Goal: Task Accomplishment & Management: Manage account settings

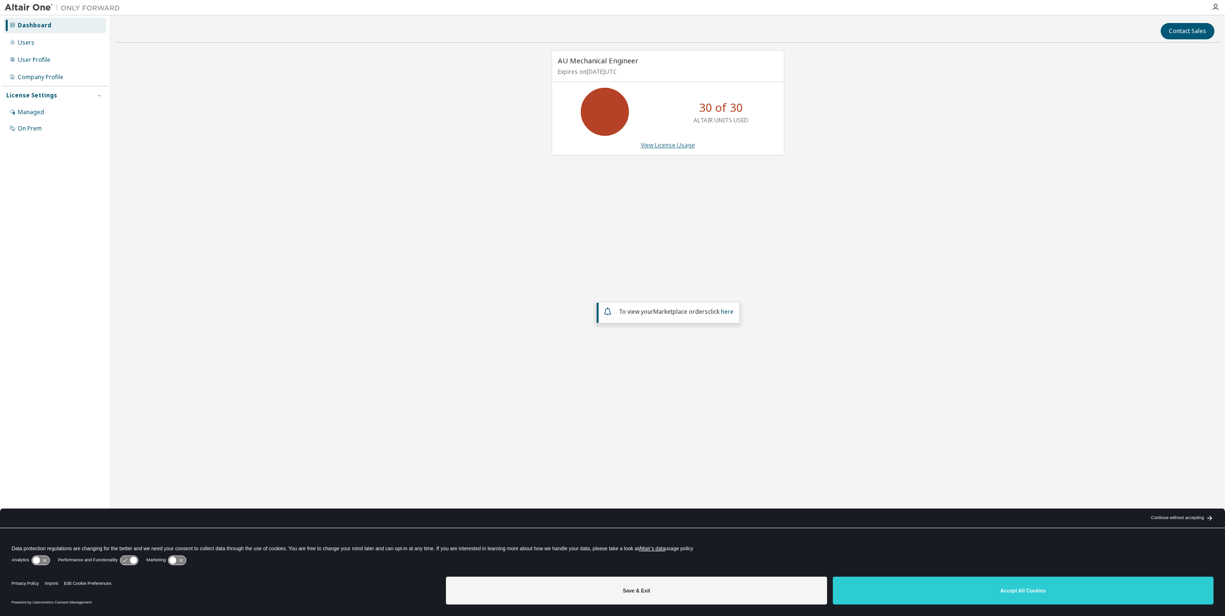
click at [662, 149] on link "View License Usage" at bounding box center [668, 145] width 54 height 8
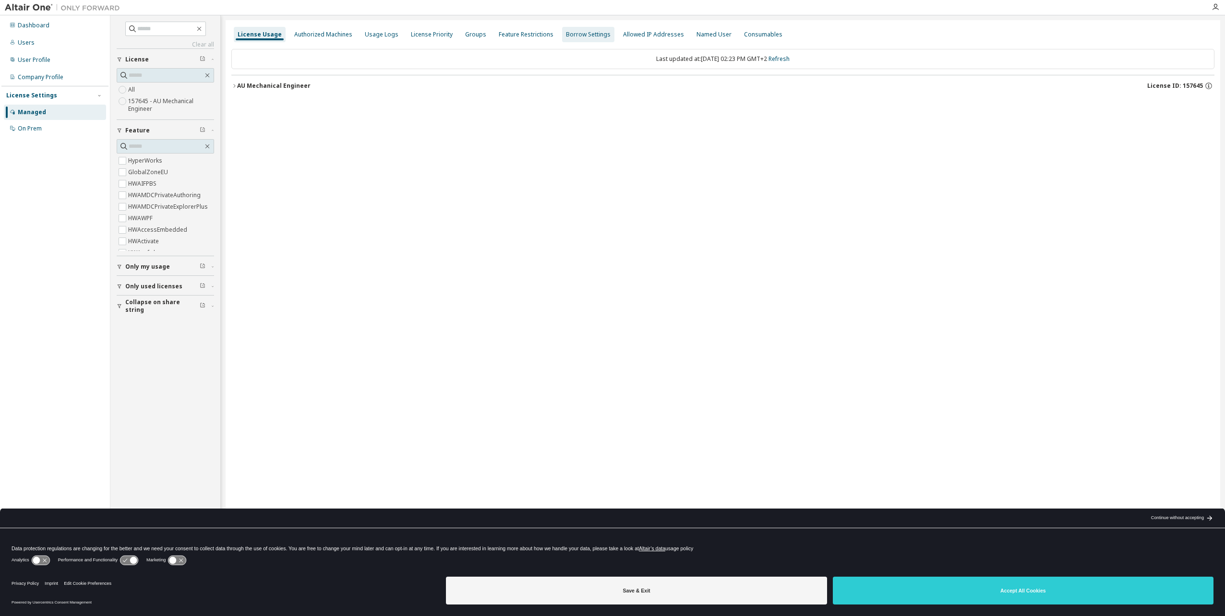
click at [596, 34] on div "Borrow Settings" at bounding box center [588, 35] width 45 height 8
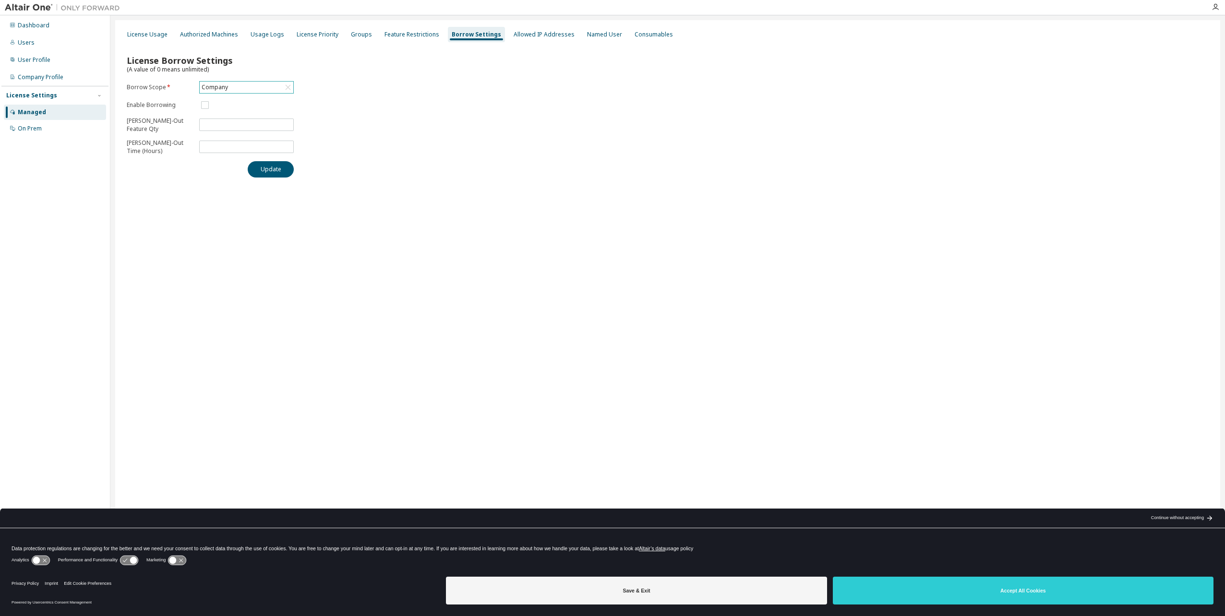
click at [275, 84] on div "Company" at bounding box center [247, 88] width 94 height 12
click at [257, 130] on li "157645 - AU Mechanical Engineer" at bounding box center [246, 130] width 92 height 20
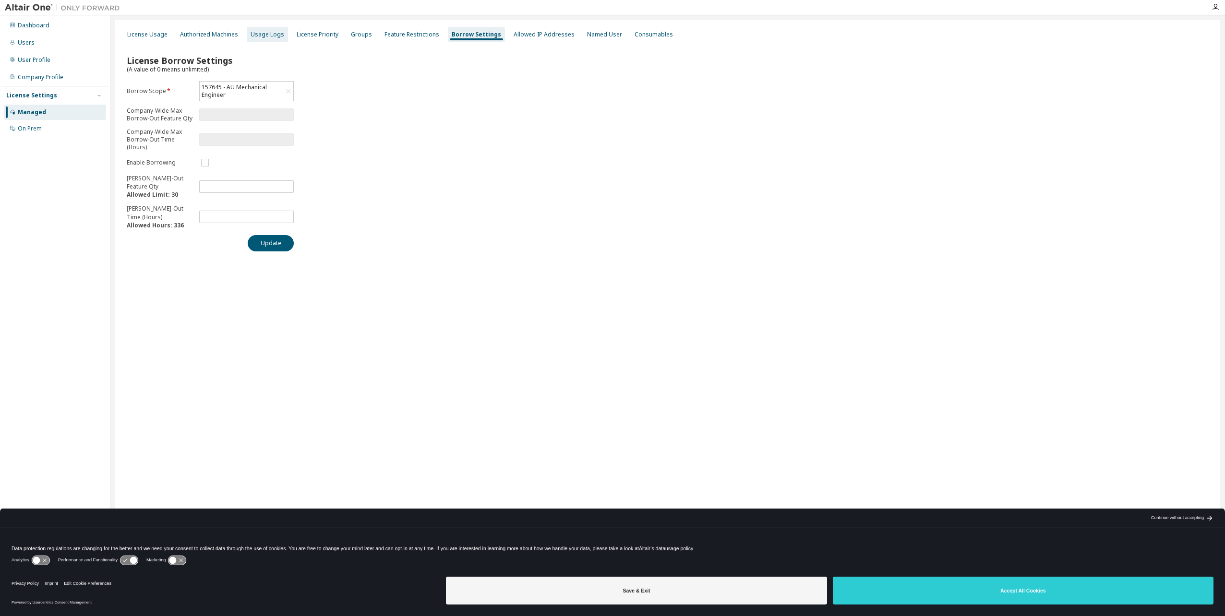
click at [265, 32] on div "Usage Logs" at bounding box center [267, 35] width 34 height 8
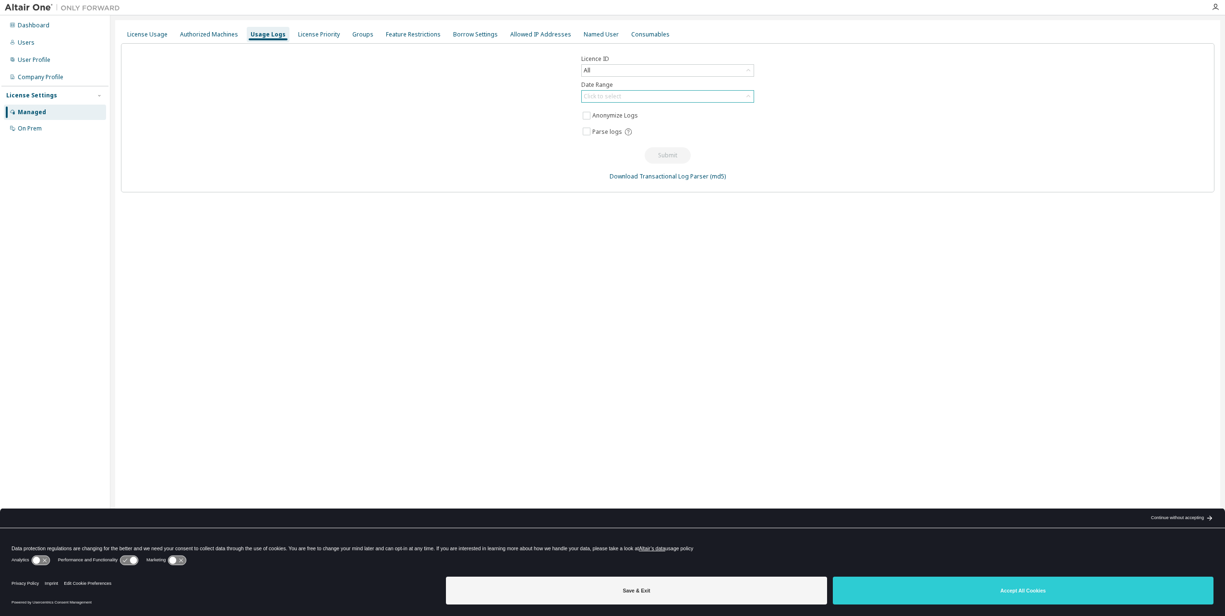
click at [601, 97] on div "Click to select" at bounding box center [601, 97] width 37 height 8
click at [597, 123] on li "Last 30 days" at bounding box center [667, 123] width 170 height 12
click at [214, 29] on div "Authorized Machines" at bounding box center [209, 34] width 66 height 15
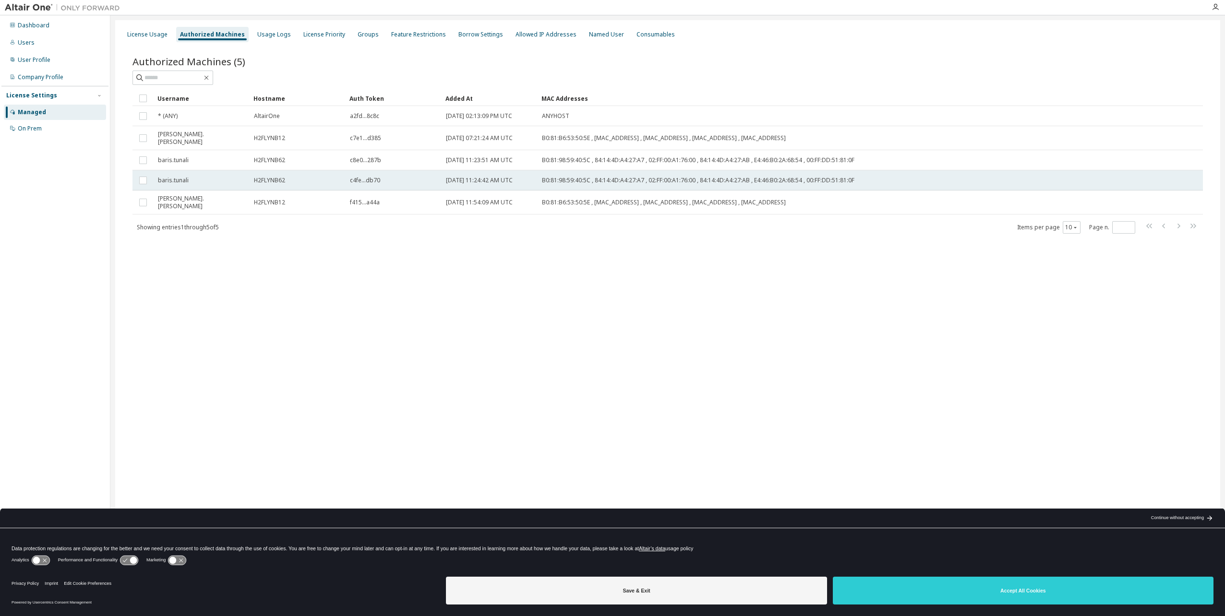
click at [221, 170] on td "baris.tunali" at bounding box center [202, 180] width 96 height 20
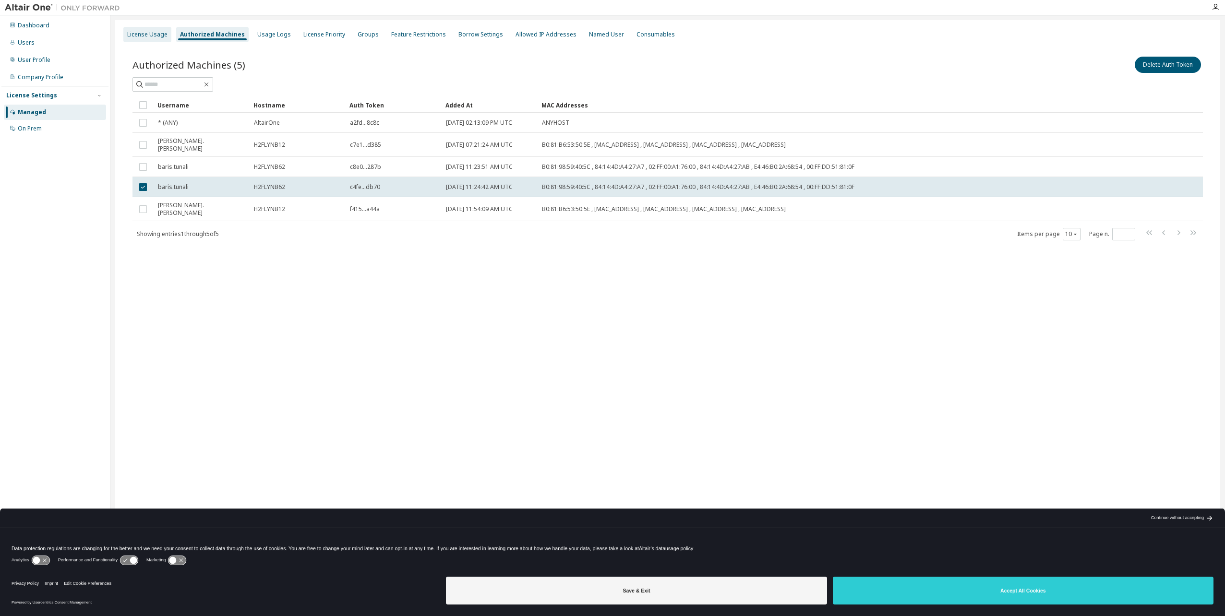
click at [134, 28] on div "License Usage" at bounding box center [147, 34] width 48 height 15
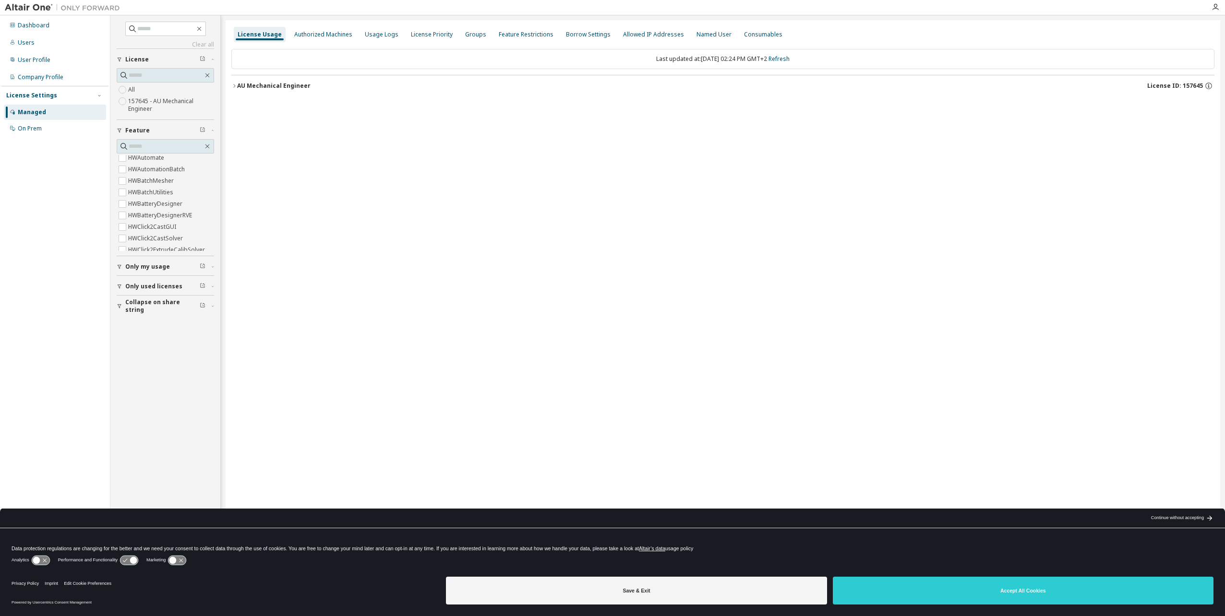
scroll to position [240, 0]
click at [235, 84] on icon "button" at bounding box center [234, 86] width 6 height 6
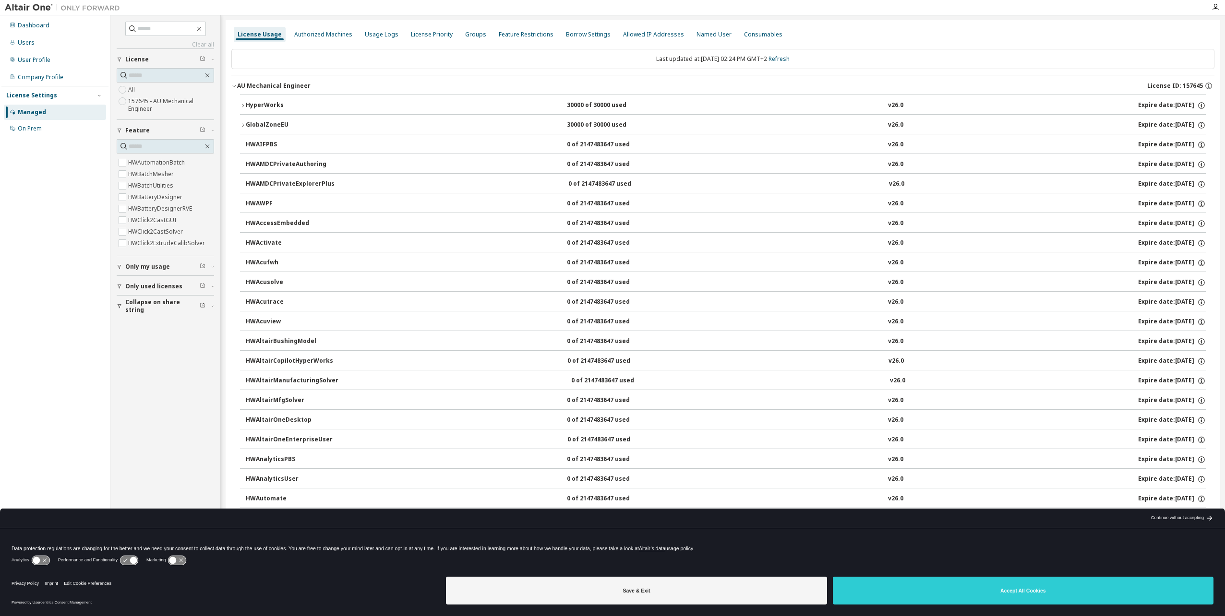
click at [244, 104] on icon "button" at bounding box center [243, 106] width 6 height 6
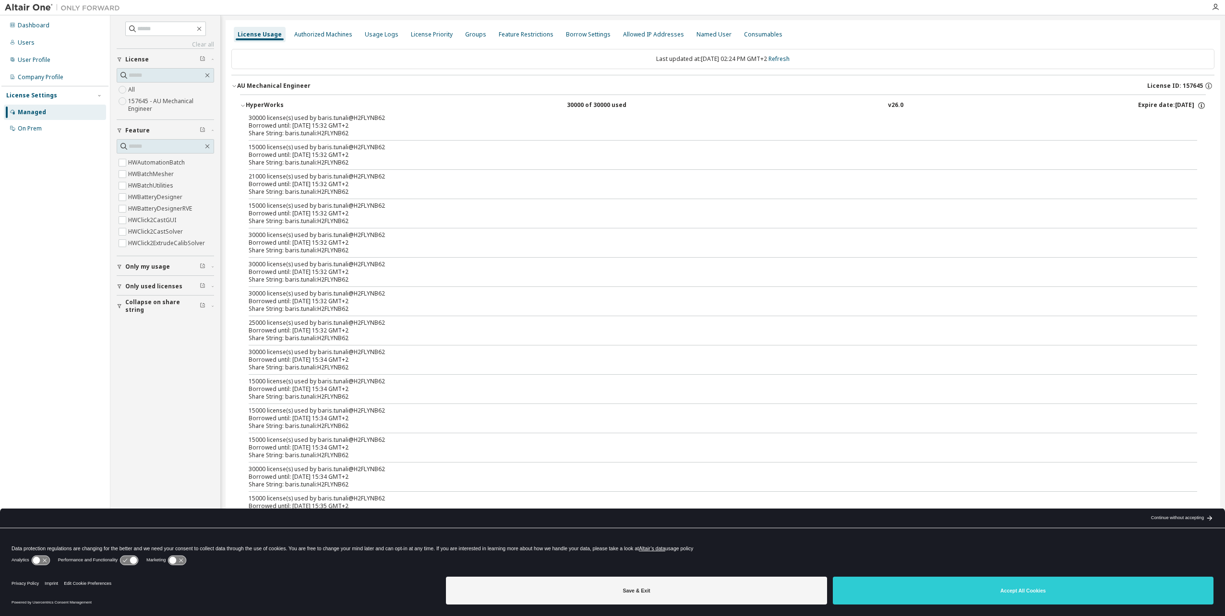
click at [314, 128] on div "Borrowed until: 2025-10-08 15:32 GMT+2" at bounding box center [711, 126] width 925 height 8
click at [340, 127] on div "Borrowed until: 2025-10-08 15:32 GMT+2" at bounding box center [711, 126] width 925 height 8
click at [348, 130] on div "Share String: baris.tunali:H2FLYNB62" at bounding box center [711, 134] width 925 height 8
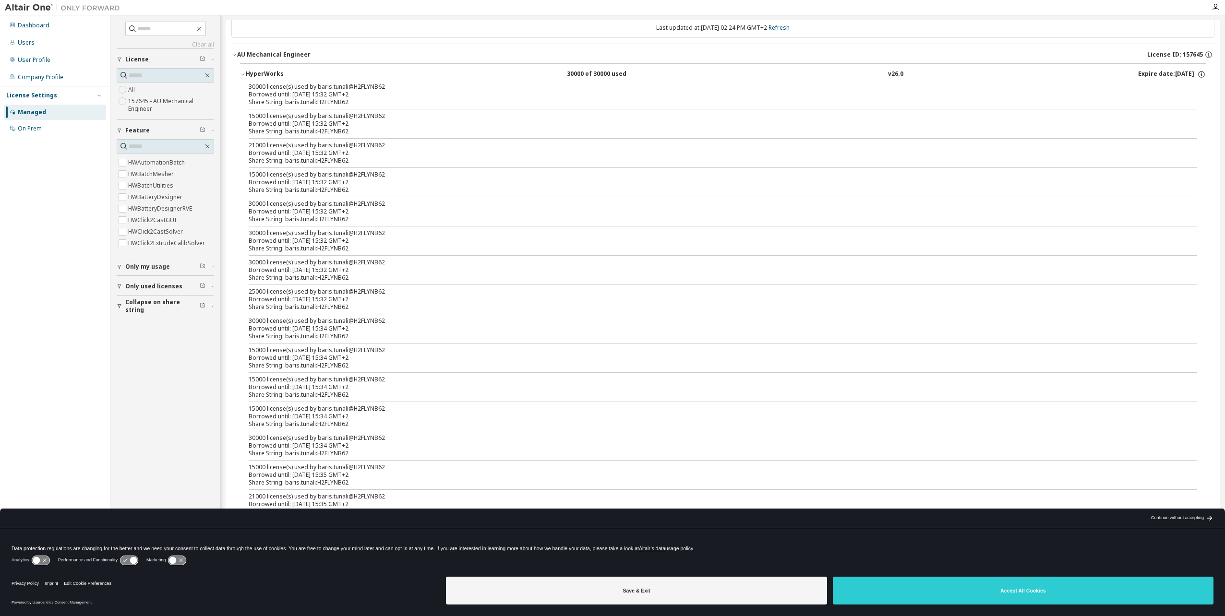
scroll to position [48, 0]
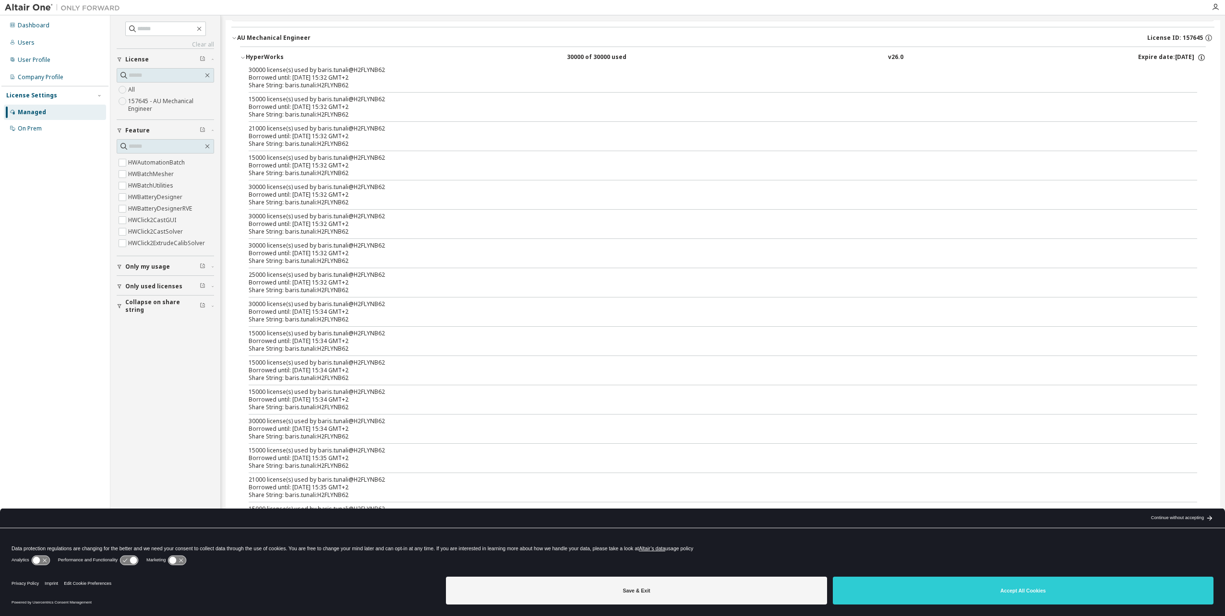
click at [168, 288] on span "Only used licenses" at bounding box center [153, 287] width 57 height 8
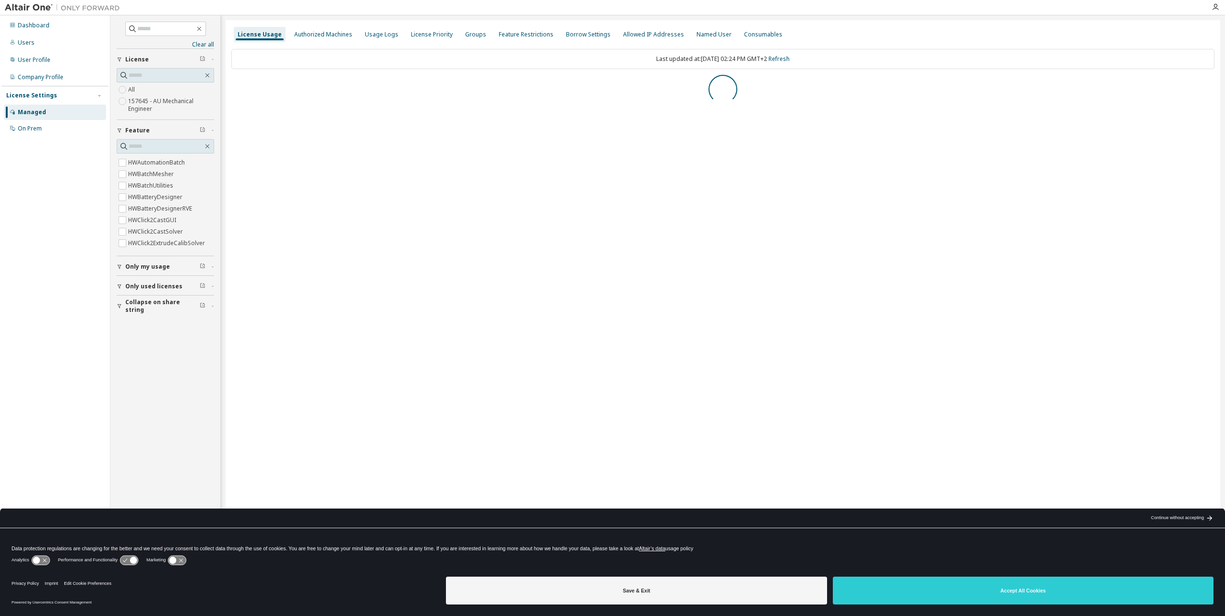
scroll to position [65, 0]
click at [233, 84] on icon "button" at bounding box center [234, 86] width 6 height 6
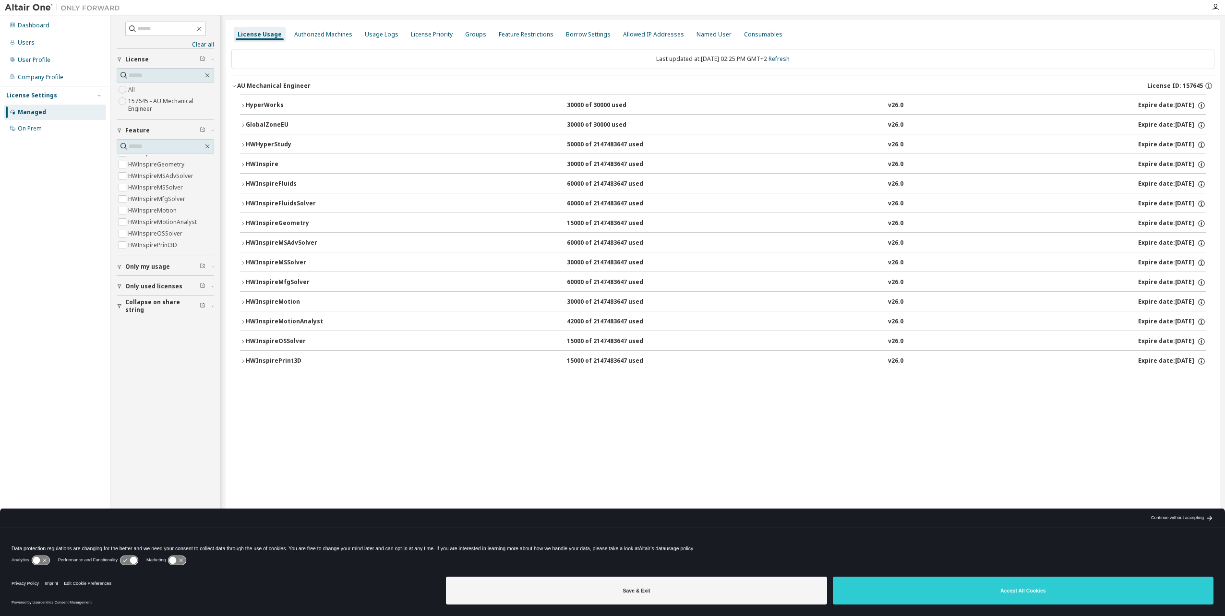
click at [241, 164] on icon "button" at bounding box center [243, 165] width 6 height 6
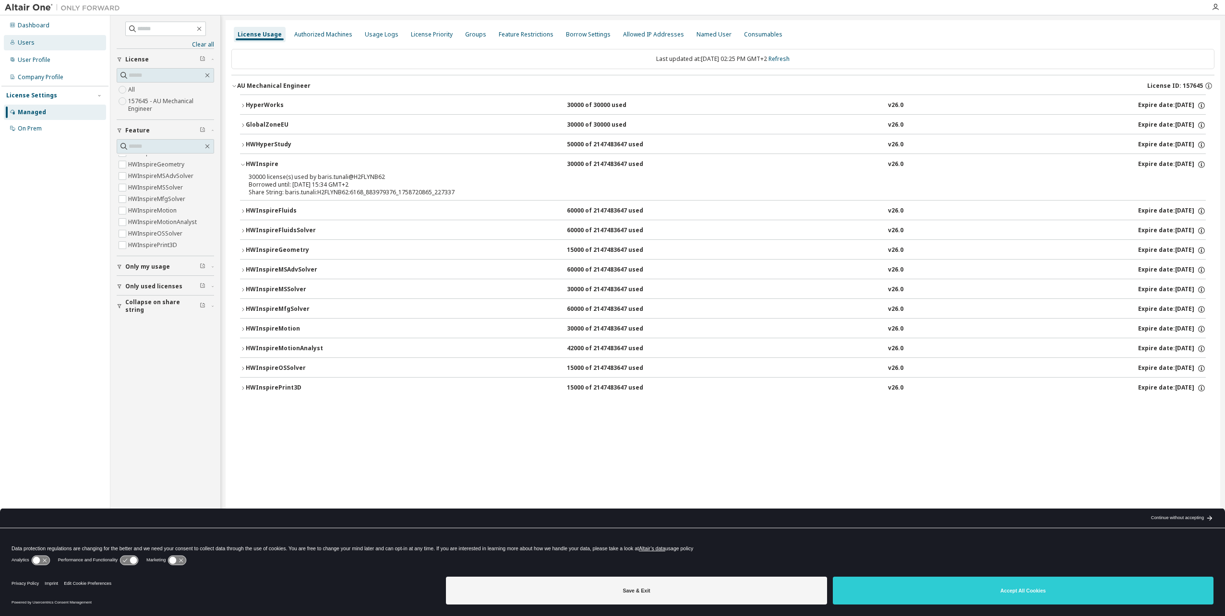
click at [39, 49] on div "Users" at bounding box center [55, 42] width 102 height 15
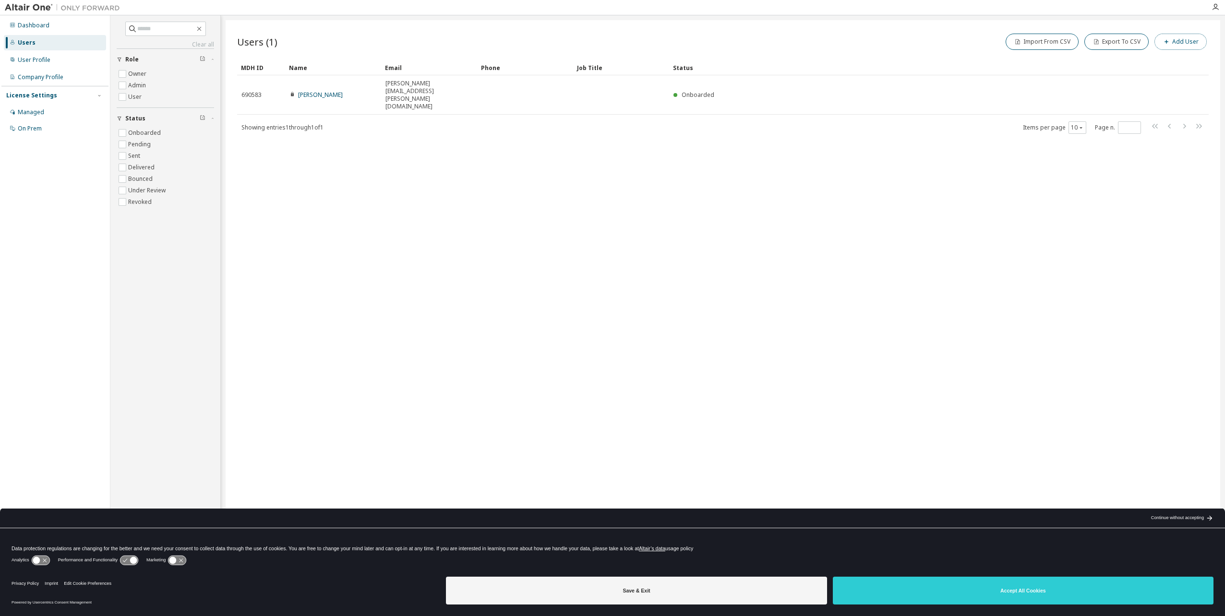
click at [1177, 43] on button "Add User" at bounding box center [1180, 42] width 52 height 16
click at [1210, 31] on icon "button" at bounding box center [1209, 31] width 7 height 8
click at [64, 96] on div "License Settings" at bounding box center [54, 95] width 97 height 9
click at [41, 115] on div "Managed" at bounding box center [31, 112] width 26 height 8
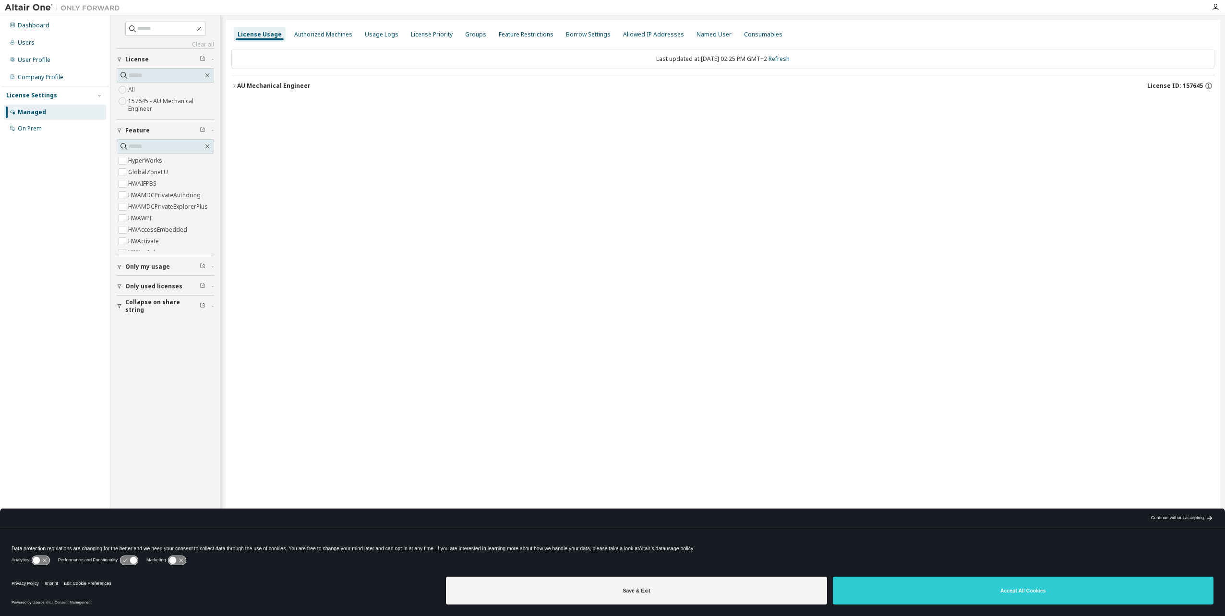
click at [245, 87] on div "AU Mechanical Engineer" at bounding box center [273, 86] width 73 height 8
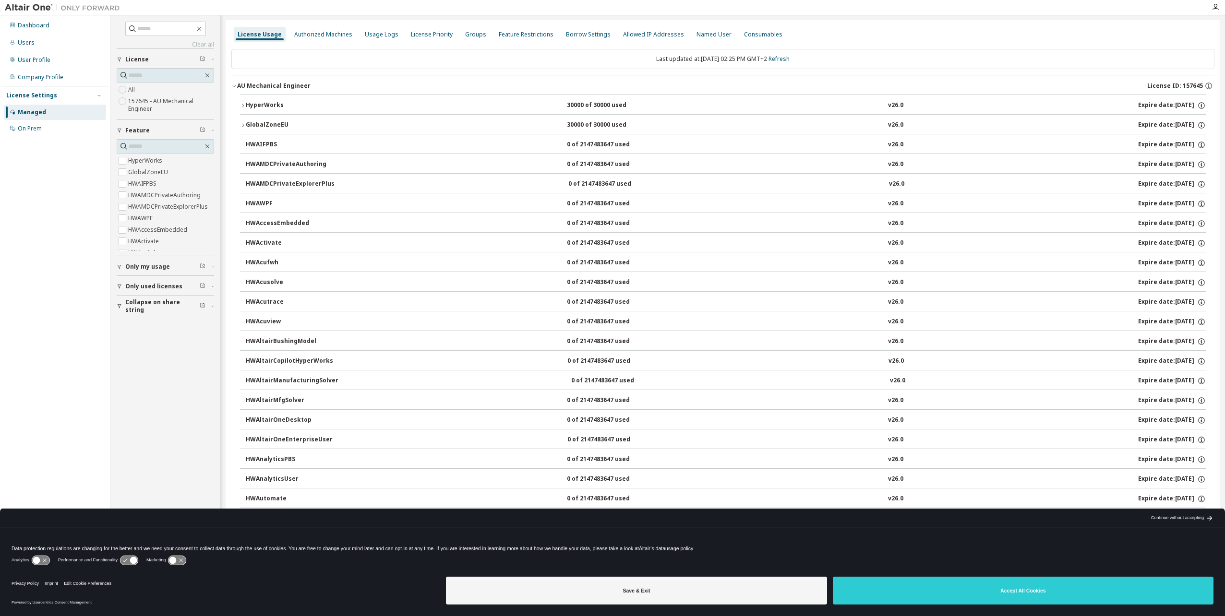
click at [245, 87] on div "AU Mechanical Engineer" at bounding box center [273, 86] width 73 height 8
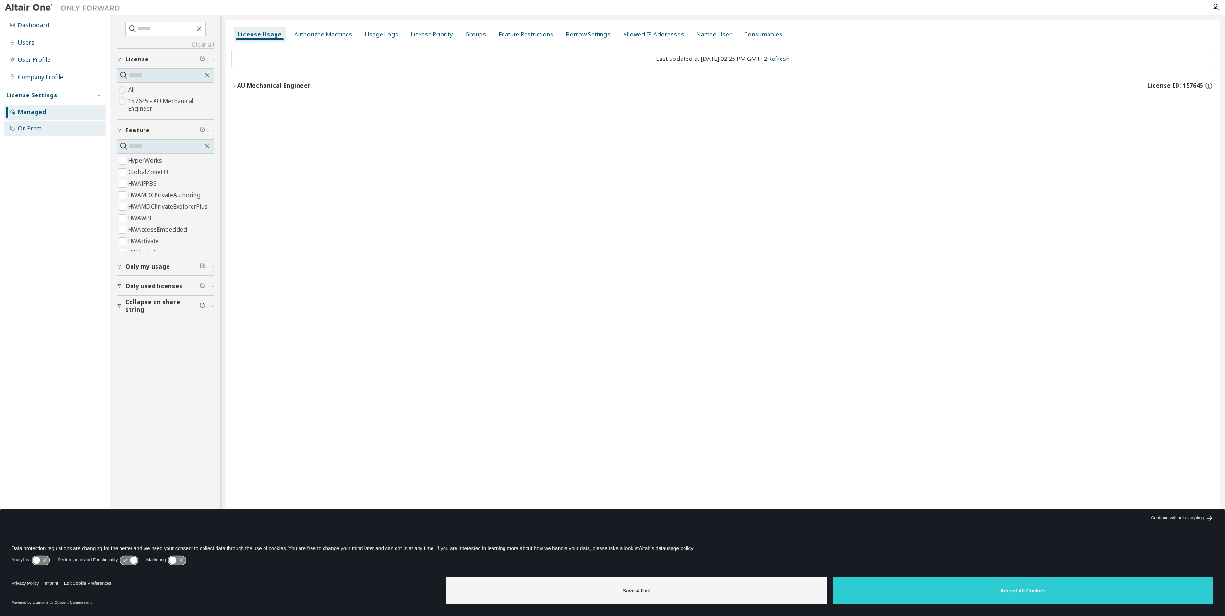
click at [53, 124] on div "On Prem" at bounding box center [55, 128] width 102 height 15
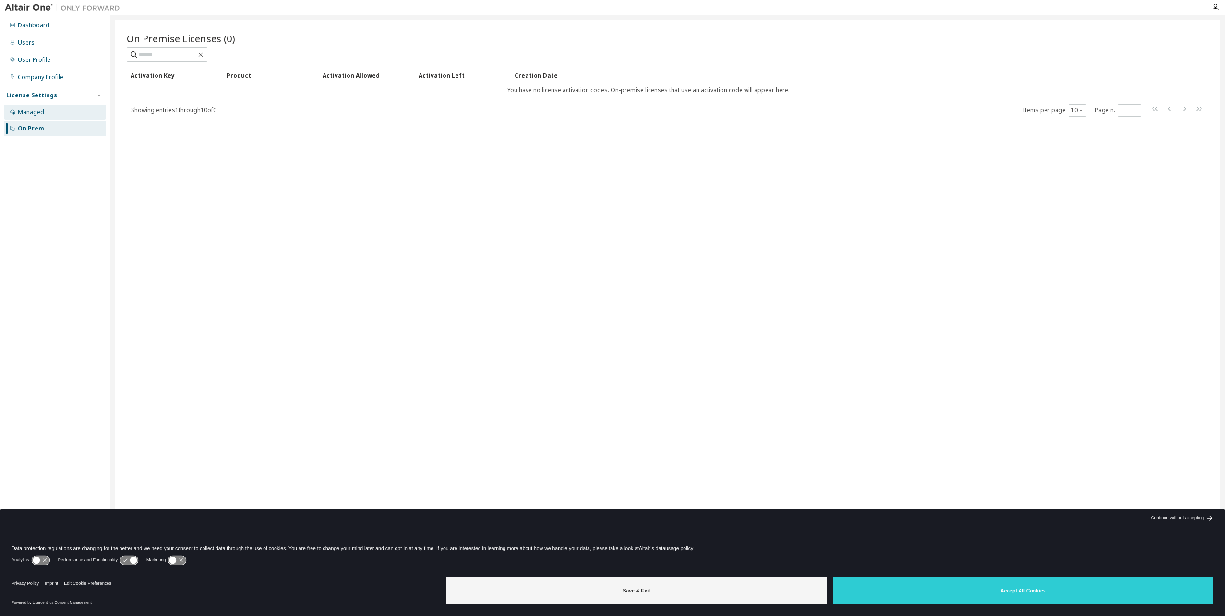
click at [56, 114] on div "Managed" at bounding box center [55, 112] width 102 height 15
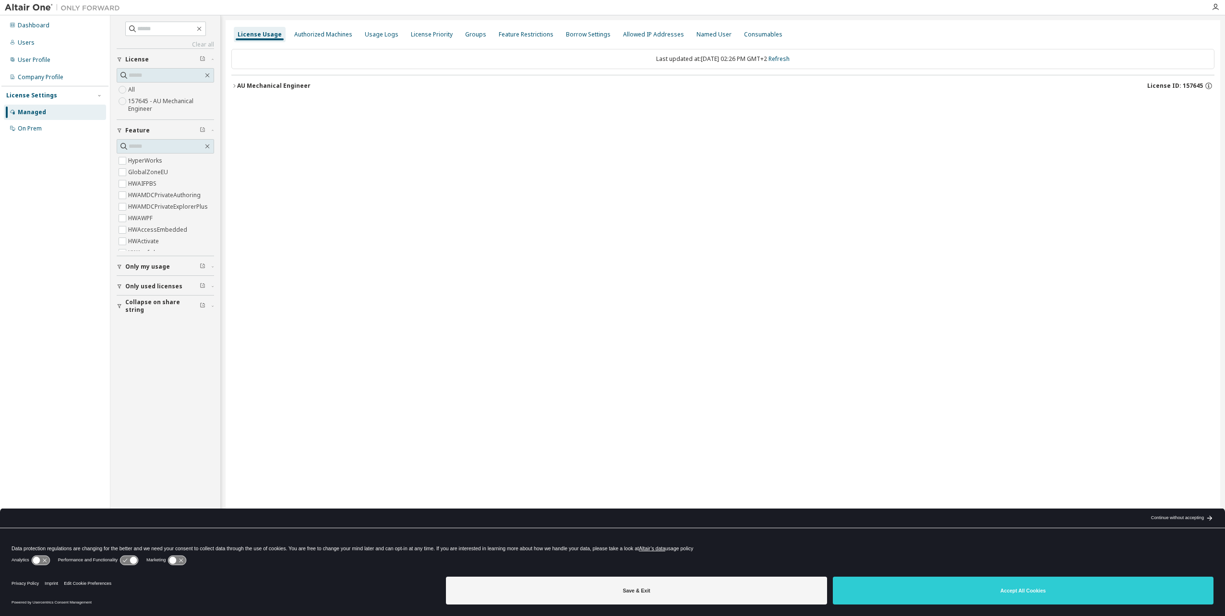
click at [132, 306] on span "Collapse on share string" at bounding box center [162, 305] width 74 height 15
click at [134, 306] on span "Collapse on share string" at bounding box center [162, 305] width 74 height 15
click at [320, 29] on div "Authorized Machines" at bounding box center [323, 34] width 66 height 15
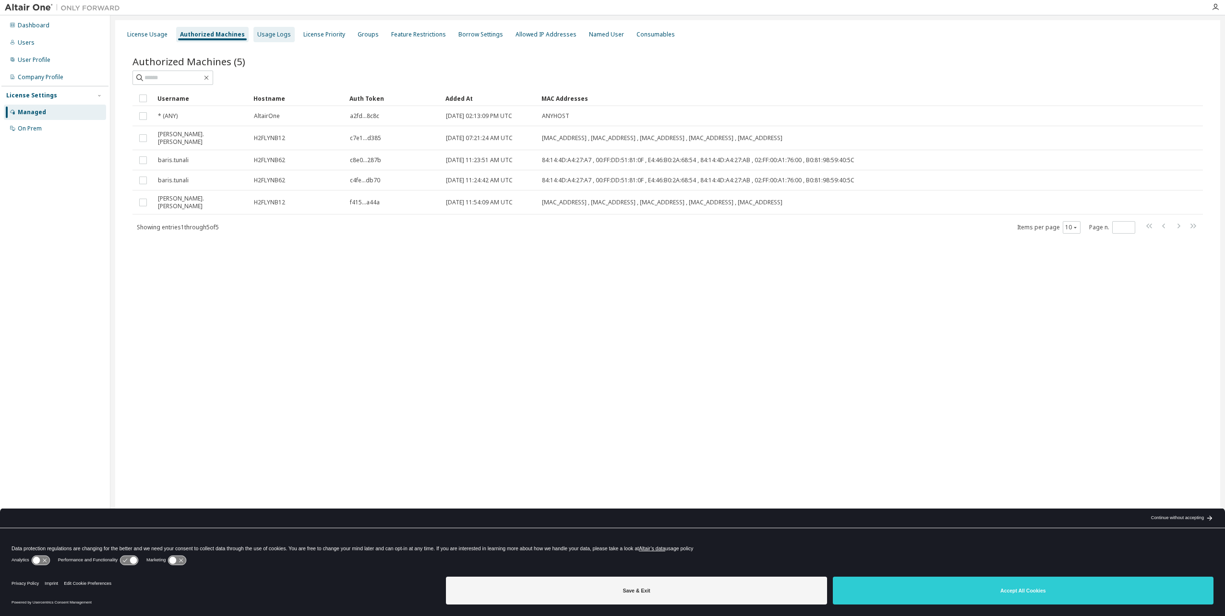
click at [278, 34] on div "Usage Logs" at bounding box center [274, 35] width 34 height 8
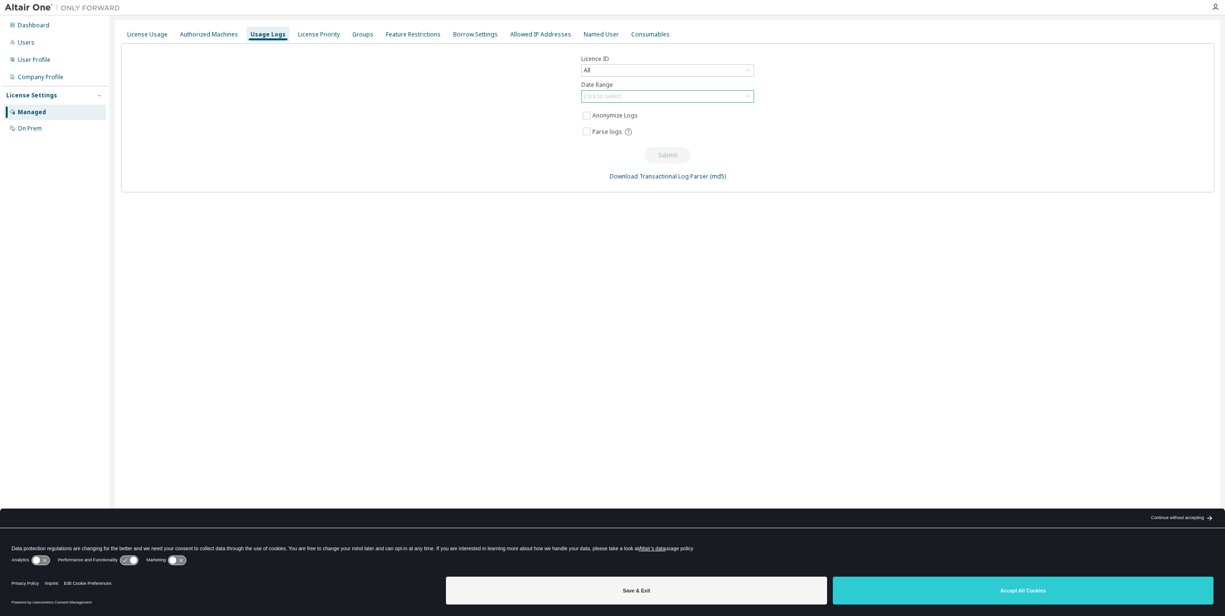
click at [601, 101] on div "Click to select" at bounding box center [602, 96] width 40 height 11
click at [600, 123] on li "Last 30 days" at bounding box center [667, 123] width 170 height 12
click at [649, 150] on button "Submit" at bounding box center [667, 155] width 46 height 16
click at [661, 150] on button "Submit" at bounding box center [667, 155] width 46 height 16
click at [333, 36] on div "License Priority" at bounding box center [319, 35] width 42 height 8
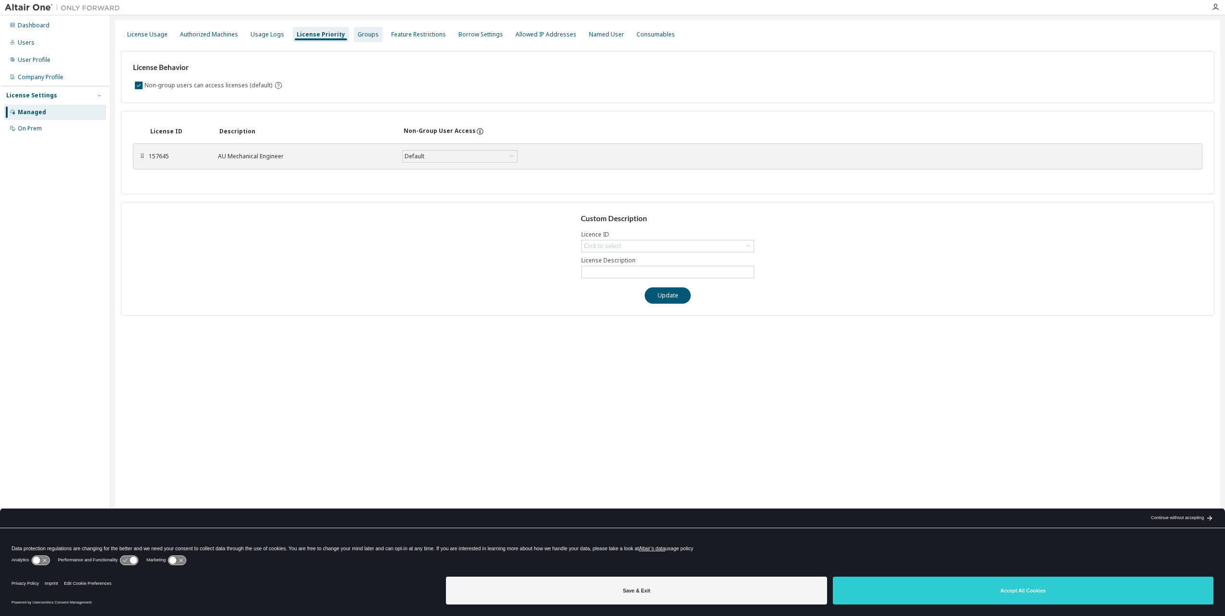
click at [368, 30] on div "Groups" at bounding box center [368, 34] width 29 height 15
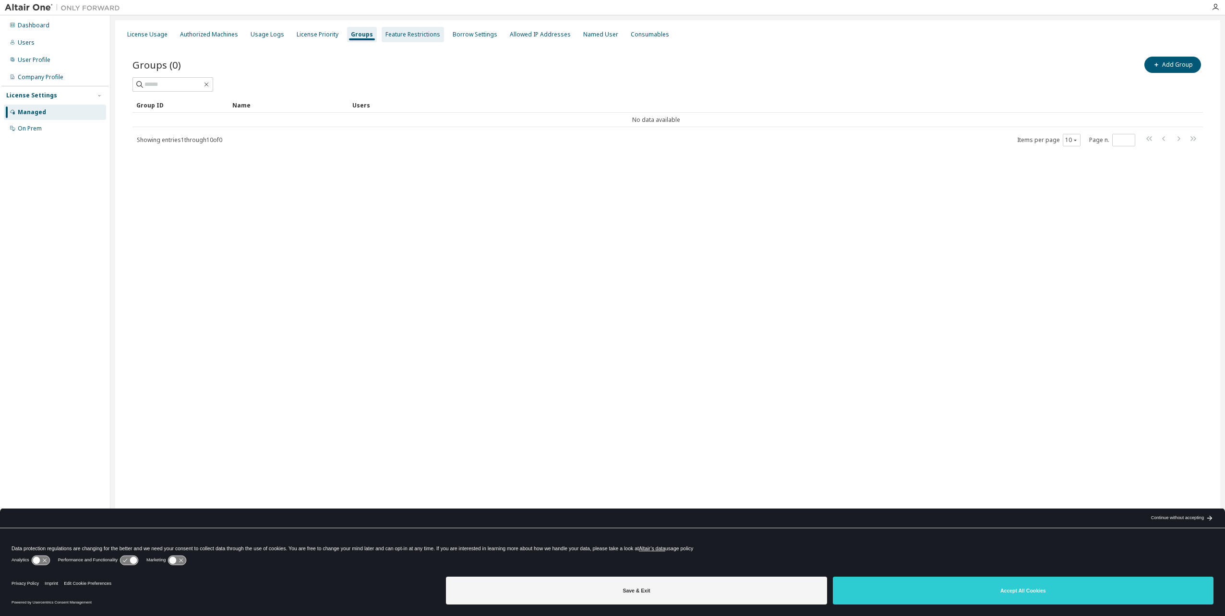
click at [397, 35] on div "Feature Restrictions" at bounding box center [412, 35] width 55 height 8
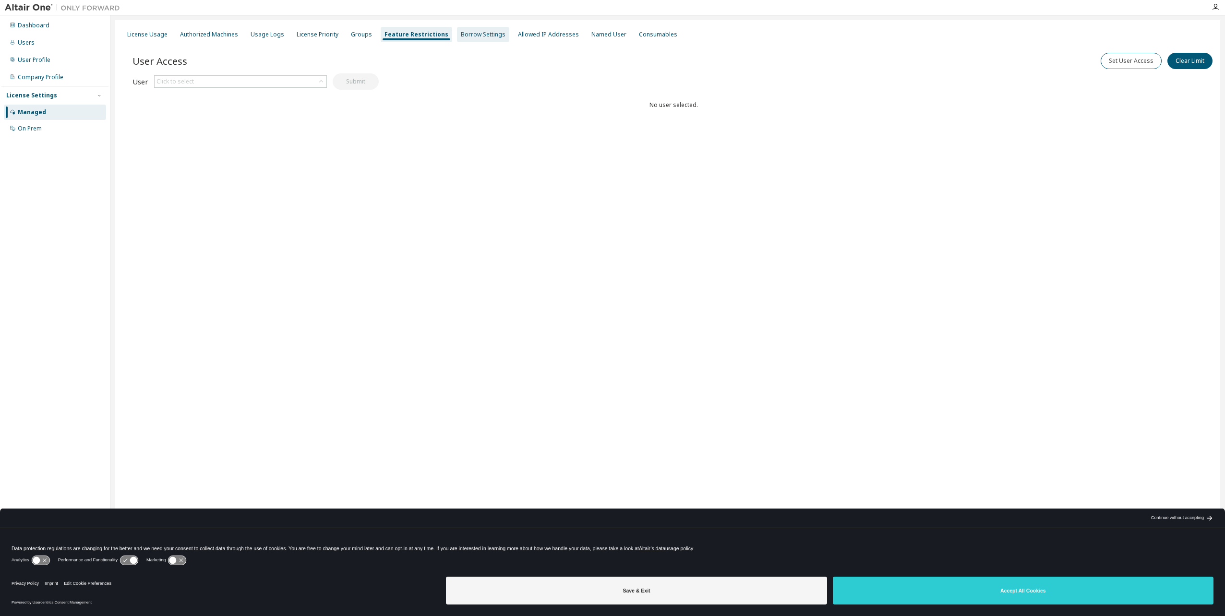
click at [462, 36] on div "Borrow Settings" at bounding box center [483, 35] width 45 height 8
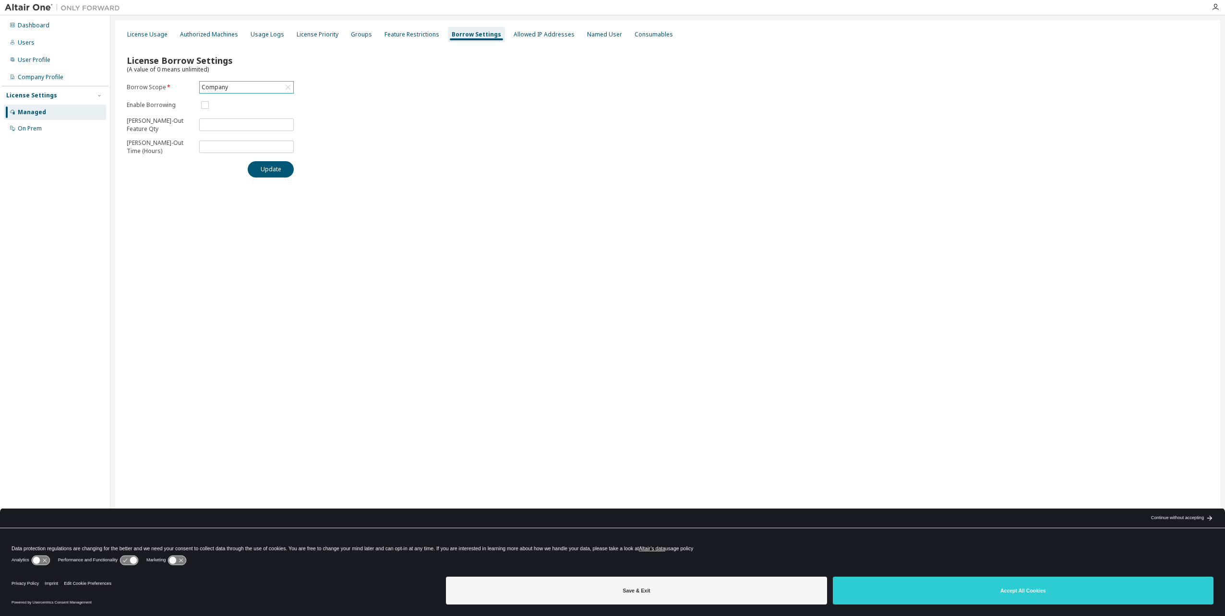
click at [262, 85] on div "Company" at bounding box center [247, 88] width 94 height 12
click at [251, 125] on li "157645 - AU Mechanical Engineer" at bounding box center [246, 130] width 92 height 20
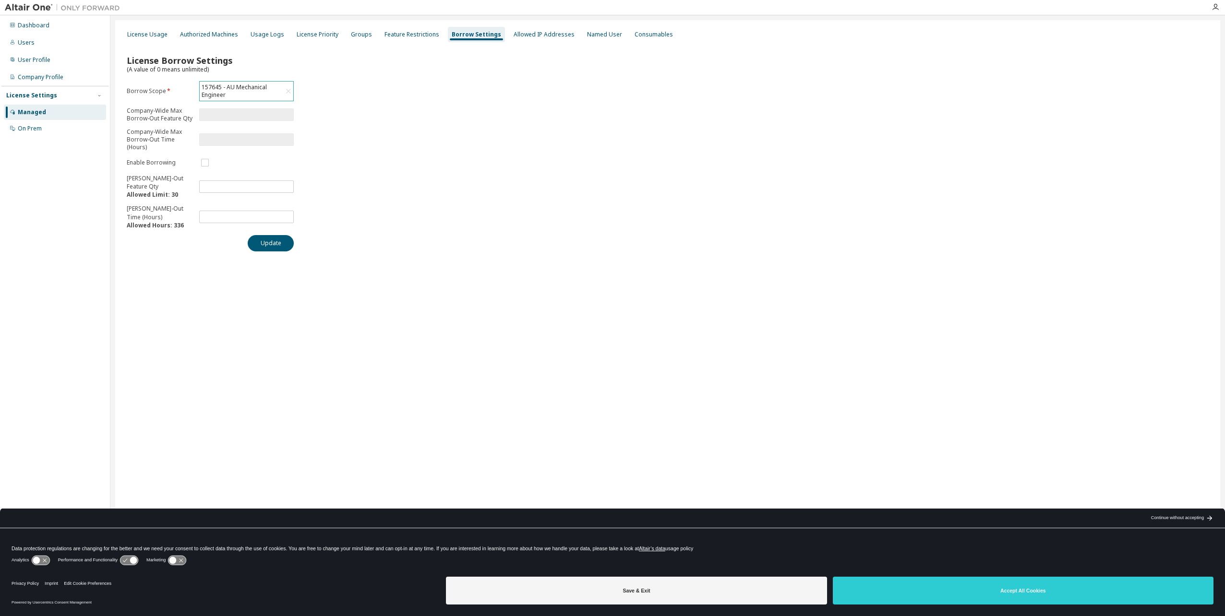
click at [241, 89] on div "157645 - AU Mechanical Engineer" at bounding box center [241, 91] width 83 height 18
click at [448, 159] on div "License Borrow Settings (A value of 0 means unlimited) Borrow Scope * 157645 - …" at bounding box center [667, 150] width 1093 height 214
click at [510, 39] on div "Allowed IP Addresses" at bounding box center [544, 34] width 69 height 15
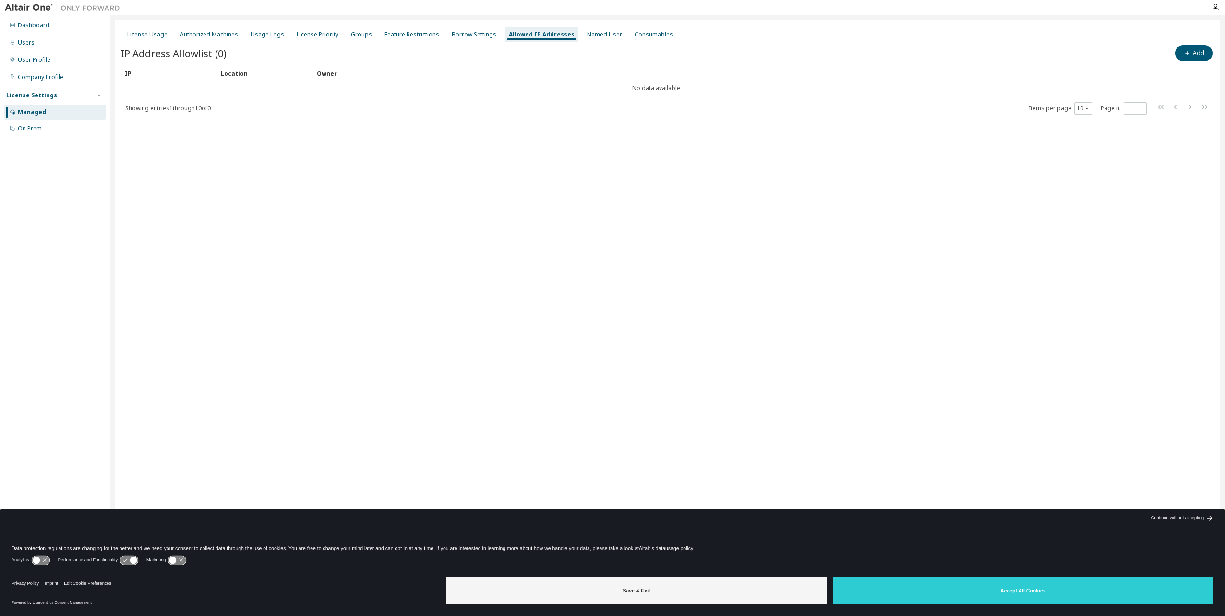
click at [445, 109] on div "Showing entries 1 through 10 of 0 Items per page 10 Page n. *" at bounding box center [667, 108] width 1093 height 14
click at [589, 38] on div "Named User" at bounding box center [604, 35] width 35 height 8
click at [632, 35] on div "Consumables" at bounding box center [651, 35] width 38 height 8
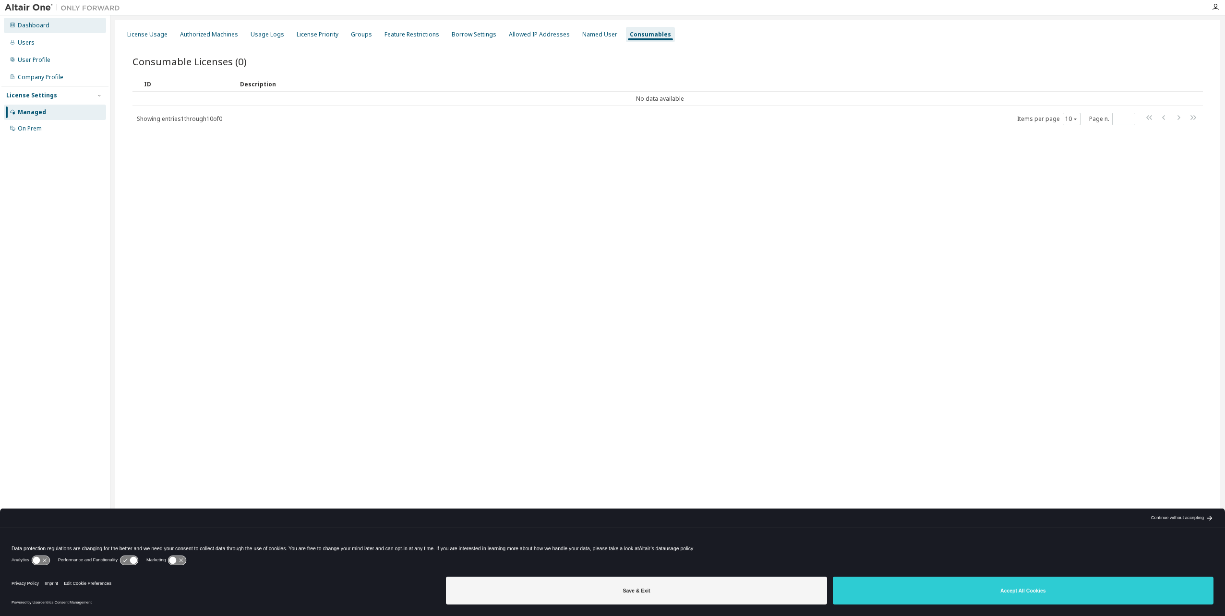
click at [56, 29] on div "Dashboard" at bounding box center [55, 25] width 102 height 15
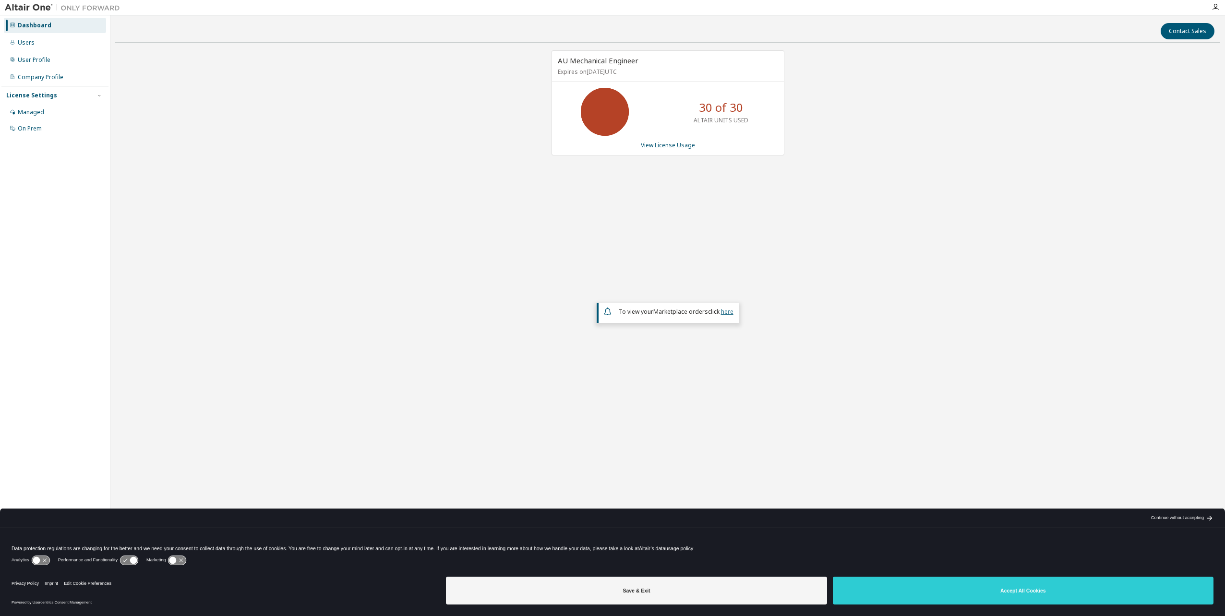
click at [727, 310] on link "here" at bounding box center [727, 312] width 12 height 8
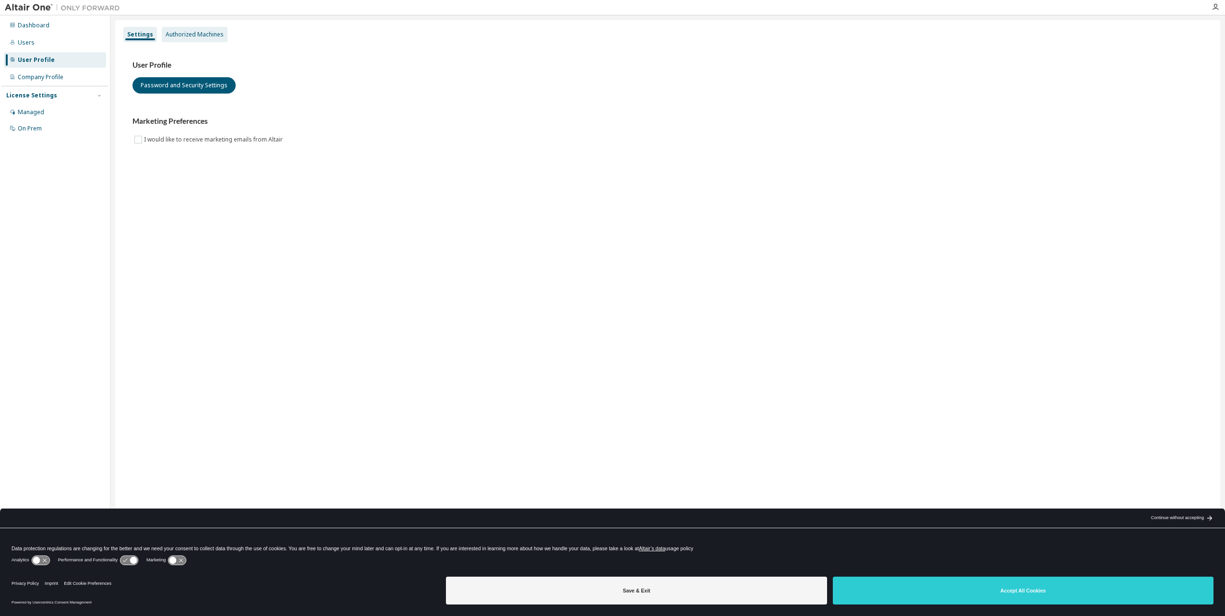
click at [215, 38] on div "Authorized Machines" at bounding box center [195, 35] width 58 height 8
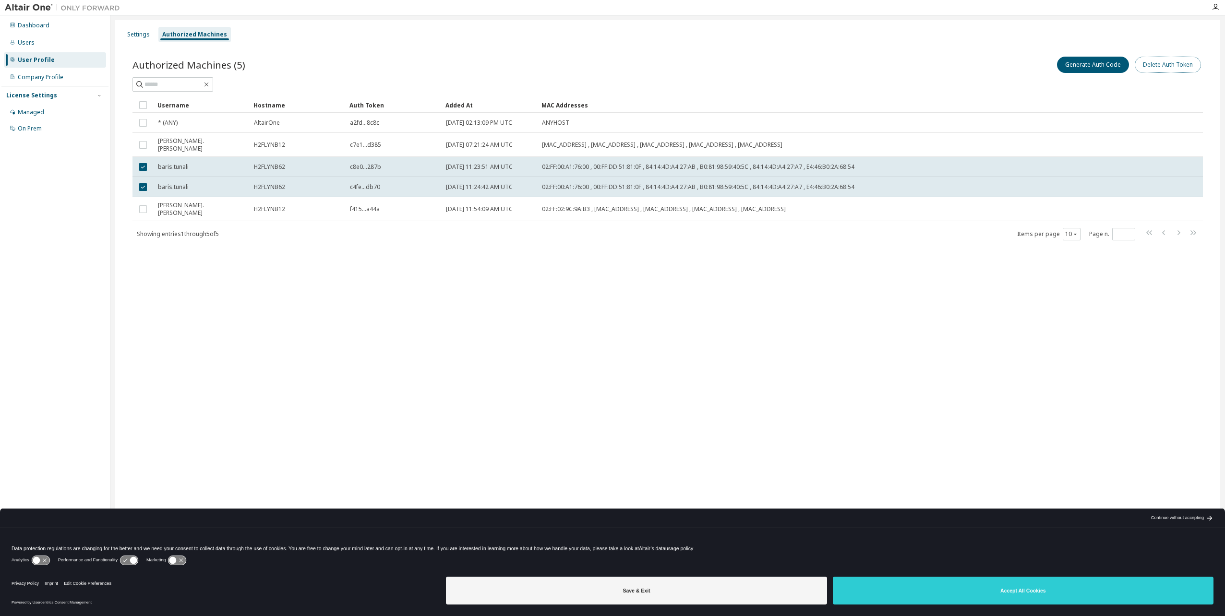
click at [1176, 67] on button "Delete Auth Token" at bounding box center [1167, 65] width 66 height 16
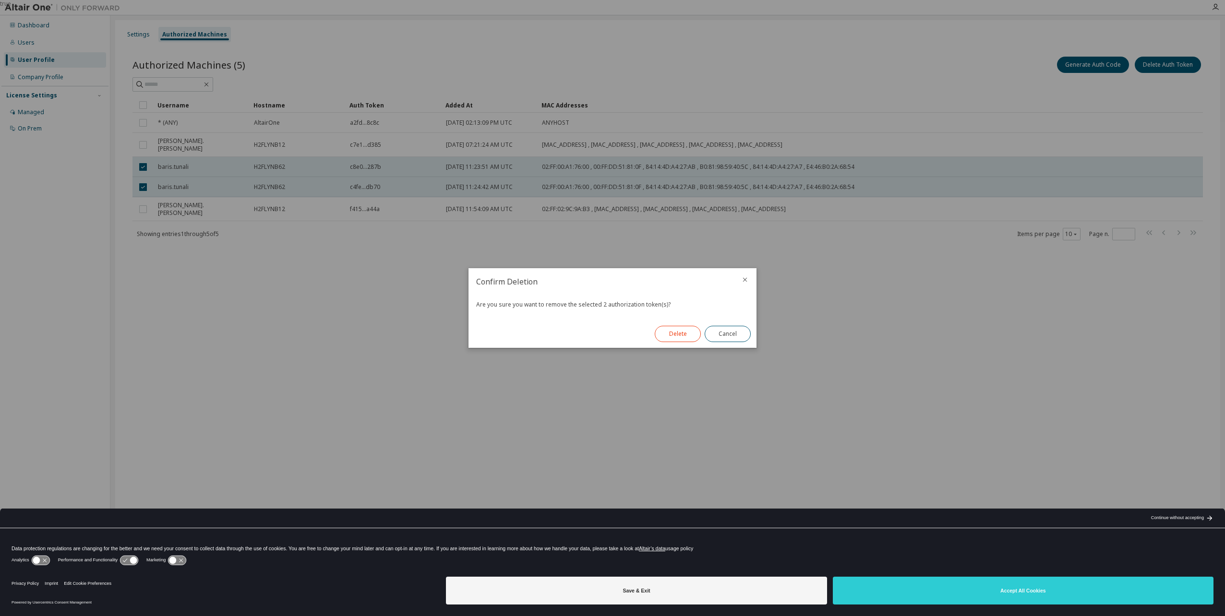
click at [677, 339] on button "Delete" at bounding box center [677, 334] width 46 height 16
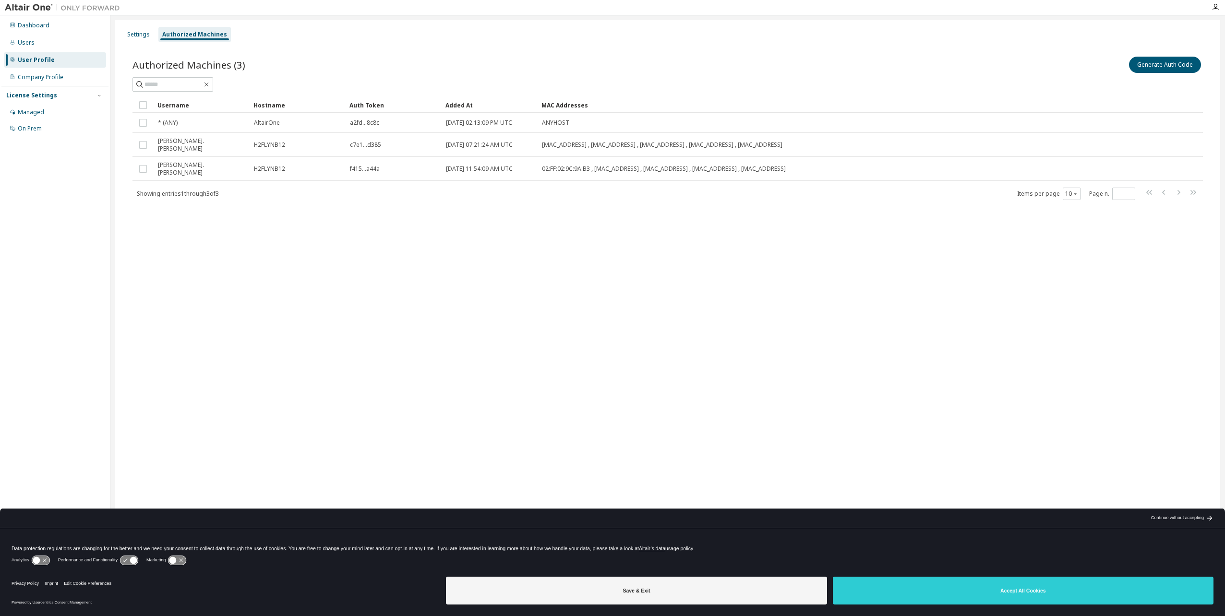
click at [677, 339] on div "Settings Authorized Machines Authorized Machines (3) Generate Auth Code Clear L…" at bounding box center [667, 301] width 1105 height 563
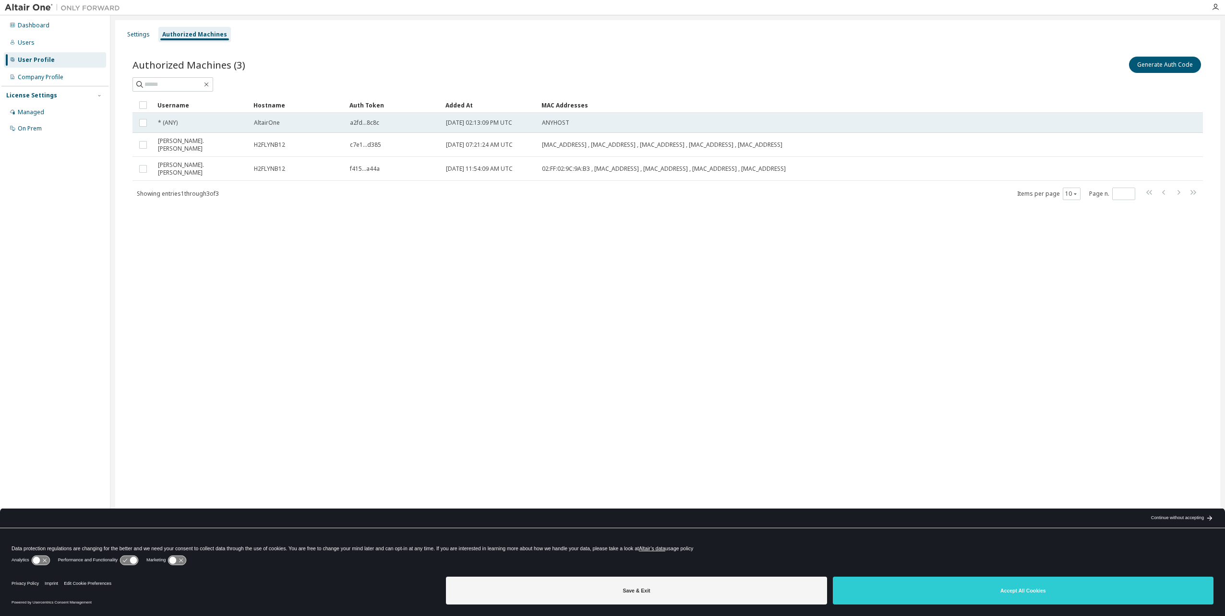
click at [287, 127] on td "AltairOne" at bounding box center [298, 123] width 96 height 20
drag, startPoint x: 1152, startPoint y: 68, endPoint x: 997, endPoint y: 210, distance: 210.2
click at [999, 209] on div "Authorized Machines (3) Generate Auth Code Delete Auth Token Clear Load Save Sa…" at bounding box center [667, 134] width 1093 height 182
click at [978, 214] on div "Authorized Machines (3) Generate Auth Code Delete Auth Token Clear Load Save Sa…" at bounding box center [667, 134] width 1093 height 182
click at [21, 23] on div "Dashboard" at bounding box center [34, 26] width 32 height 8
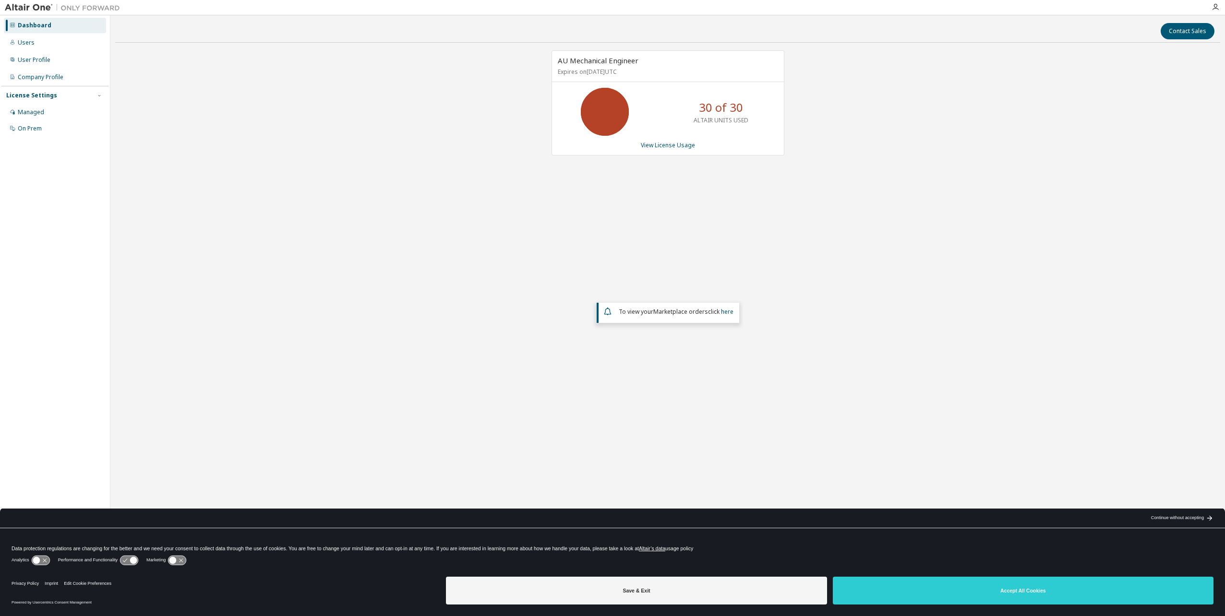
click at [603, 100] on icon at bounding box center [605, 112] width 24 height 24
click at [683, 148] on link "View License Usage" at bounding box center [668, 145] width 54 height 8
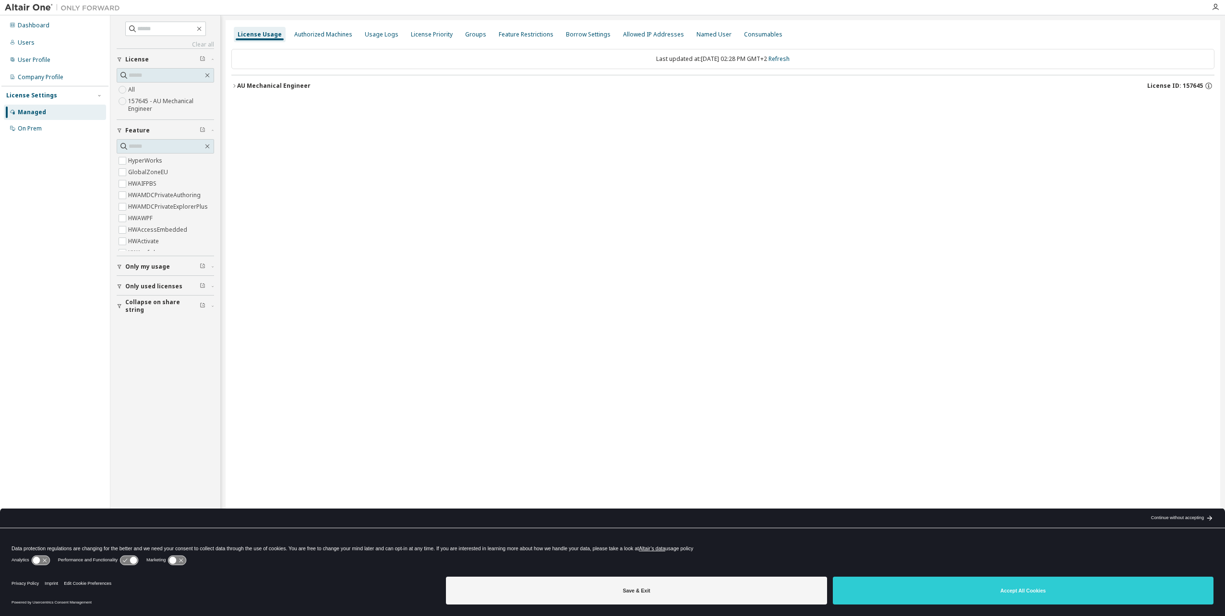
click at [247, 80] on button "AU Mechanical Engineer License ID: 157645" at bounding box center [722, 85] width 983 height 21
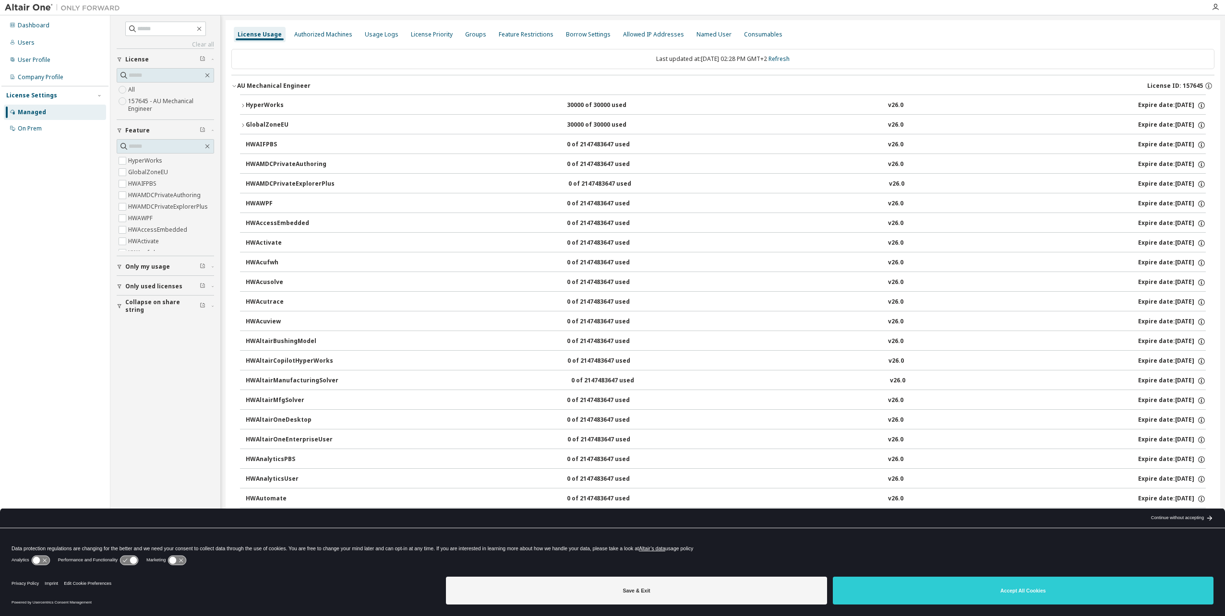
click at [242, 126] on icon "button" at bounding box center [243, 125] width 6 height 6
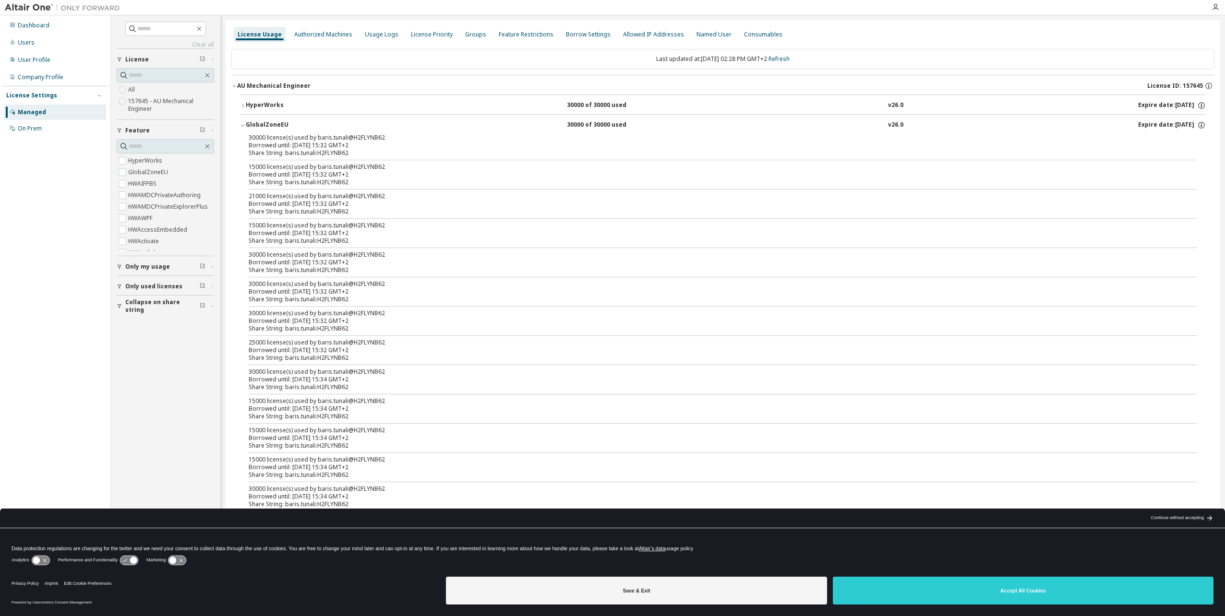
click at [315, 142] on div "Borrowed until: 2025-10-08 15:32 GMT+2" at bounding box center [711, 146] width 925 height 8
click at [802, 143] on div "Borrowed until: 2025-10-08 15:32 GMT+2" at bounding box center [711, 146] width 925 height 8
click at [347, 140] on div "30000 license(s) used by baris.tunali@H2FLYNB62" at bounding box center [711, 138] width 925 height 8
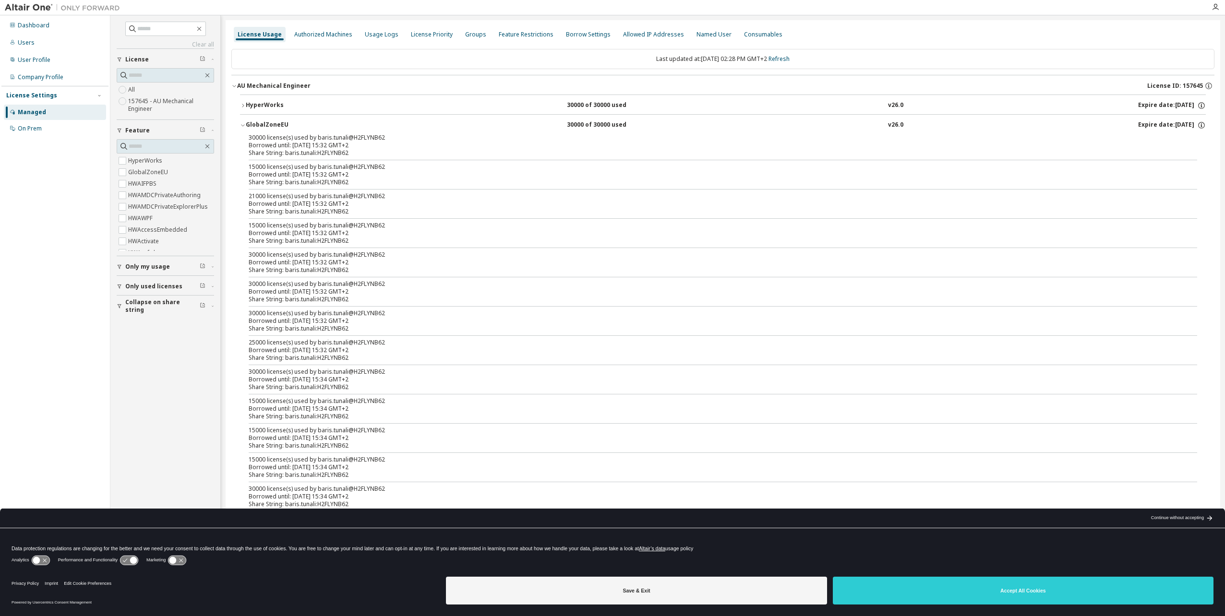
drag, startPoint x: 347, startPoint y: 140, endPoint x: 440, endPoint y: 151, distance: 93.3
click at [440, 151] on div "Share String: baris.tunali:H2FLYNB62" at bounding box center [711, 153] width 925 height 8
click at [352, 144] on div "Borrowed until: 2025-10-08 15:32 GMT+2" at bounding box center [711, 146] width 925 height 8
drag, startPoint x: 356, startPoint y: 153, endPoint x: 245, endPoint y: 148, distance: 110.9
click at [245, 148] on div "30000 license(s) used by baris.tunali@H2FLYNB62 Borrowed until: 2025-10-08 15:3…" at bounding box center [722, 425] width 965 height 583
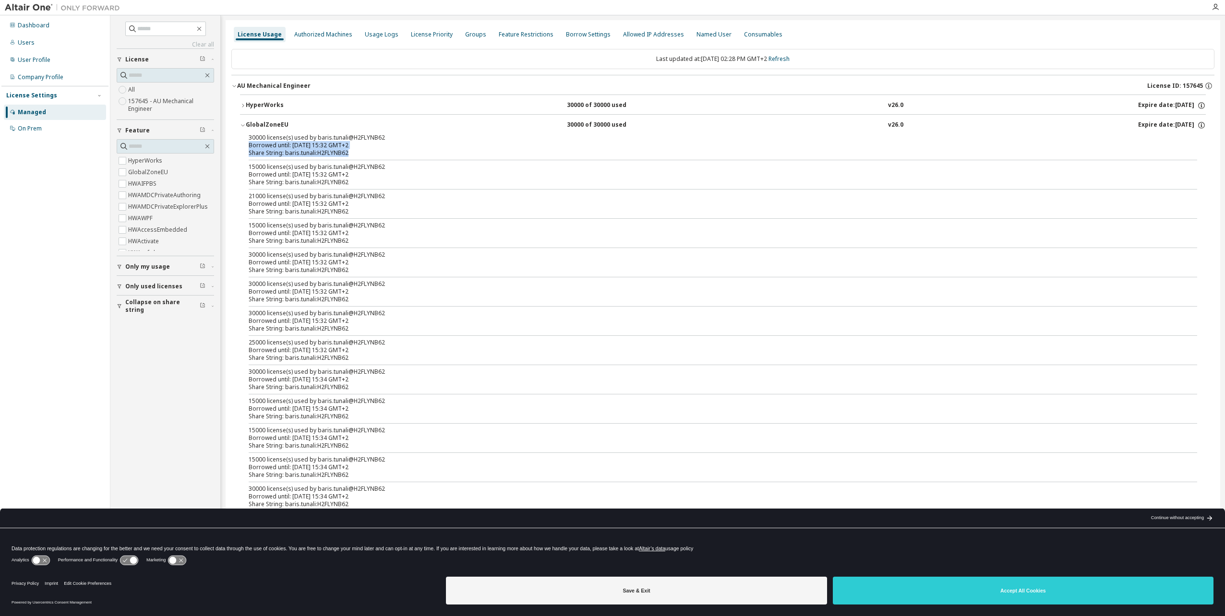
click at [417, 141] on div "30000 license(s) used by baris.tunali@H2FLYNB62 Borrowed until: 2025-10-08 15:3…" at bounding box center [711, 141] width 925 height 15
click at [433, 131] on button "GlobalZoneEU 30000 of 30000 used v26.0 Expire date: 2026-09-15" at bounding box center [722, 125] width 965 height 21
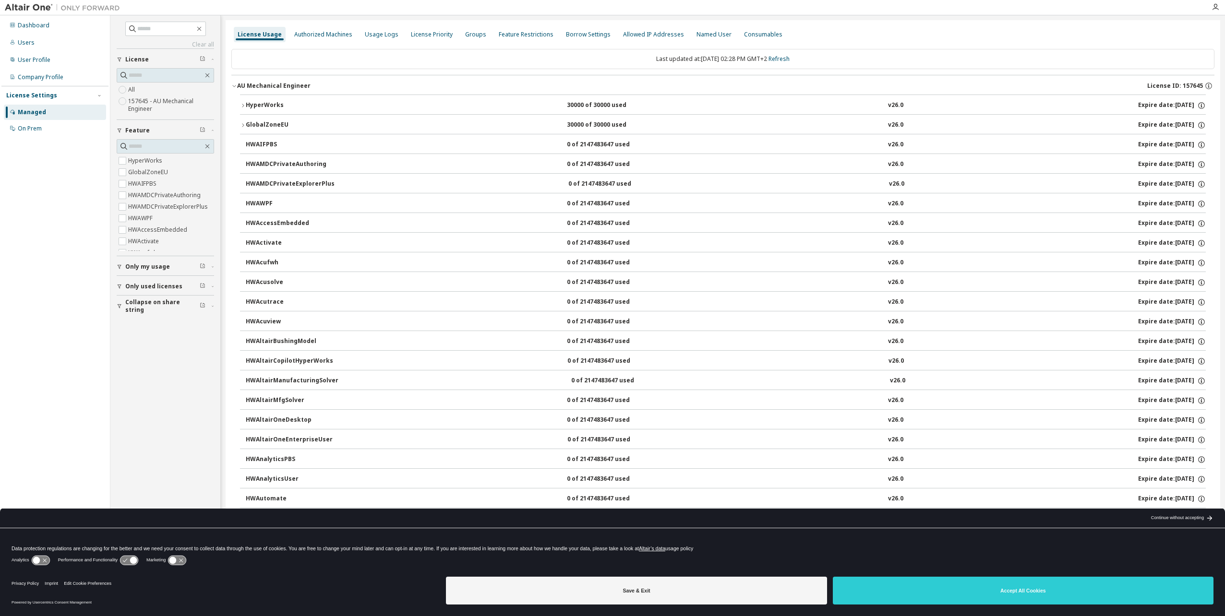
click at [245, 105] on icon "button" at bounding box center [243, 106] width 6 height 6
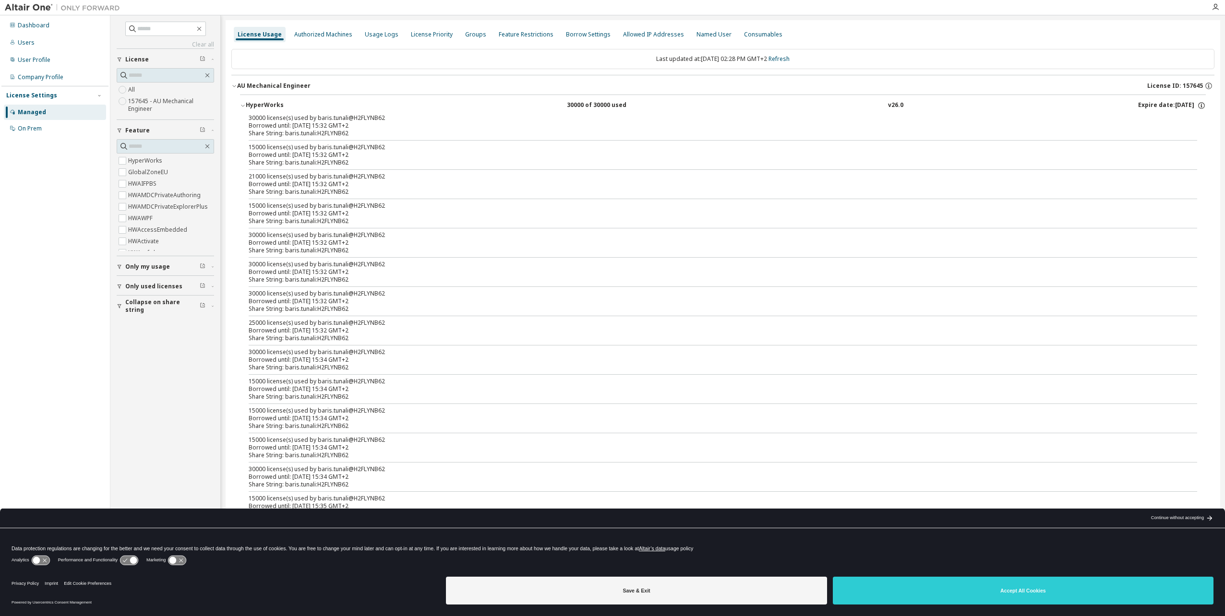
click at [279, 123] on div "Borrowed until: 2025-10-08 15:32 GMT+2" at bounding box center [711, 126] width 925 height 8
click at [295, 111] on button "HyperWorks 30000 of 30000 used v26.0 Expire date: 2026-09-15" at bounding box center [722, 105] width 965 height 21
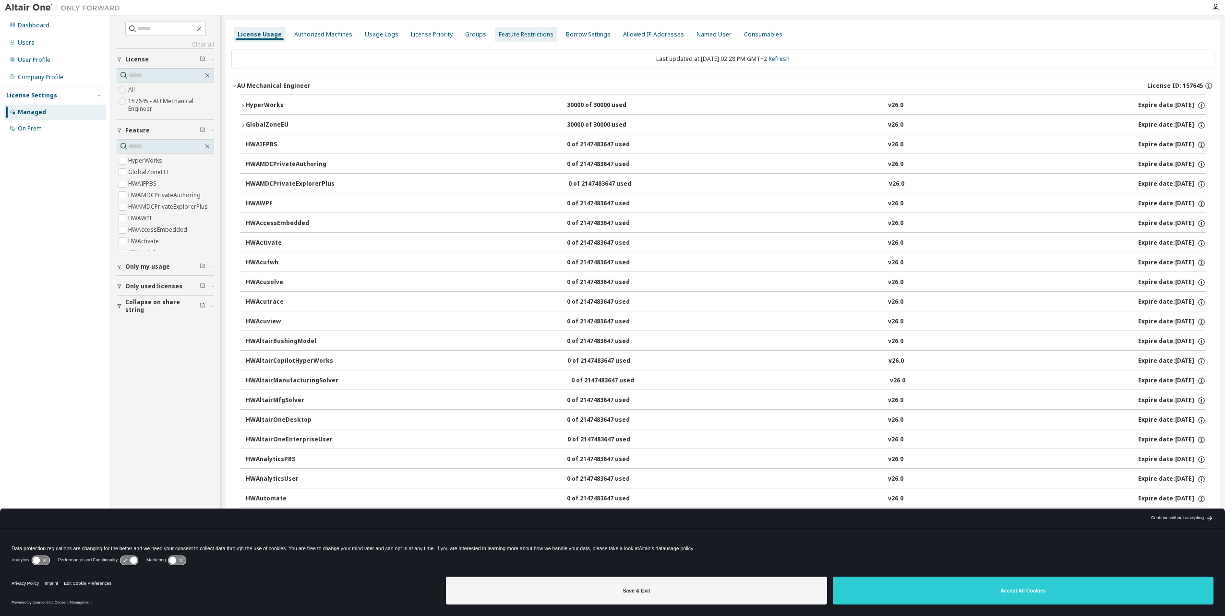
click at [542, 32] on div "Feature Restrictions" at bounding box center [526, 35] width 55 height 8
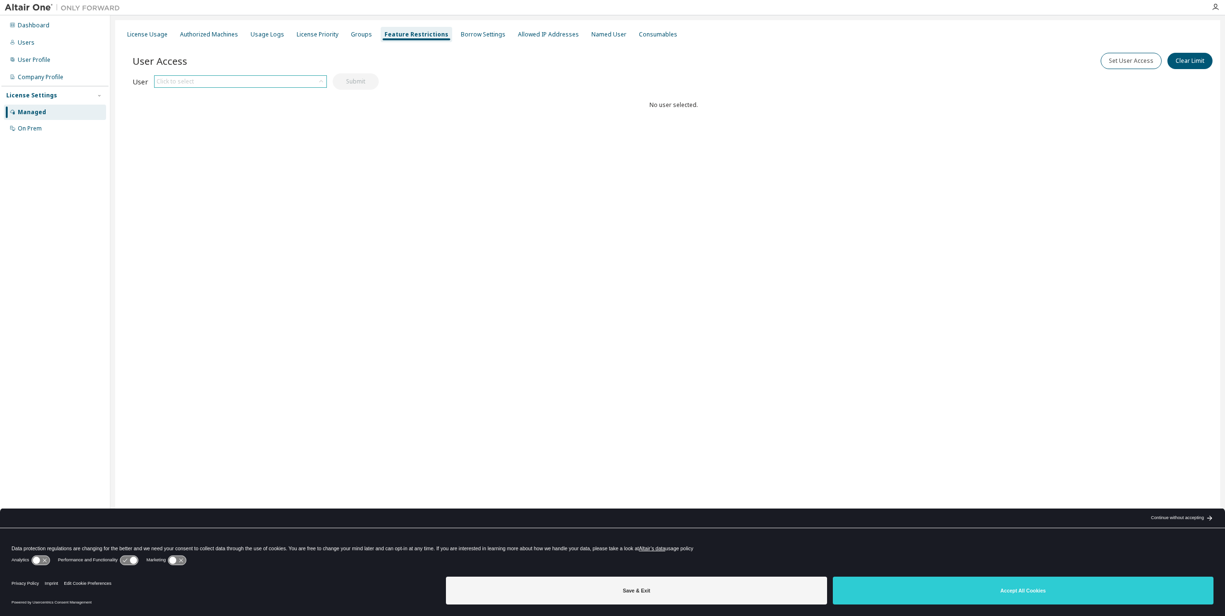
click at [299, 82] on div "Click to select" at bounding box center [241, 82] width 172 height 12
click at [285, 107] on li "patrick.hoffmann@h2fly.de" at bounding box center [240, 112] width 170 height 20
drag, startPoint x: 352, startPoint y: 84, endPoint x: 399, endPoint y: 125, distance: 62.6
click at [389, 130] on div "User Access Set User Access Clear Limit Clear Load Save Save As Field Operator …" at bounding box center [673, 100] width 1082 height 115
click at [341, 35] on div "License Usage Authorized Machines Usage Logs License Priority Groups Feature Re…" at bounding box center [667, 34] width 1093 height 17
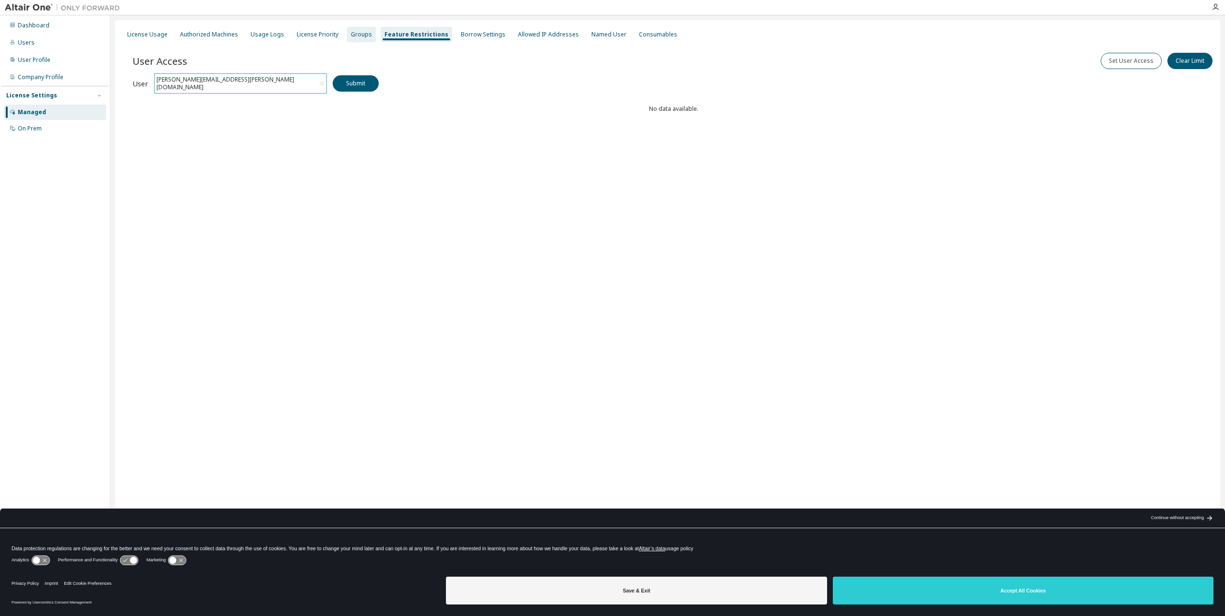
click at [351, 35] on div "Groups" at bounding box center [361, 35] width 21 height 8
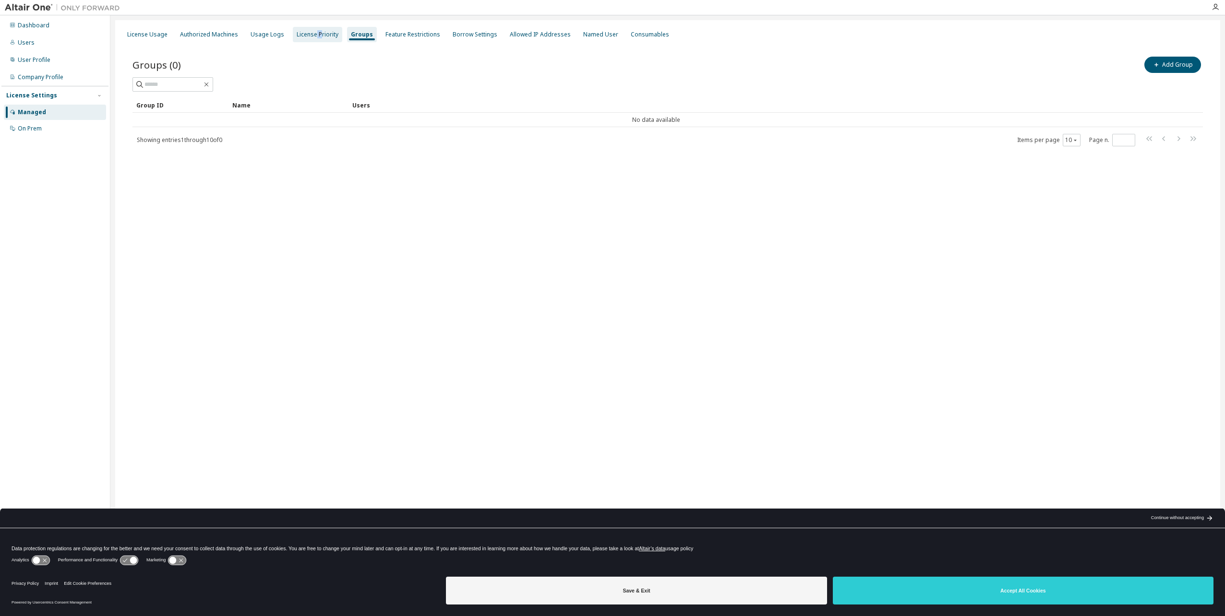
click at [310, 35] on div "License Priority" at bounding box center [318, 35] width 42 height 8
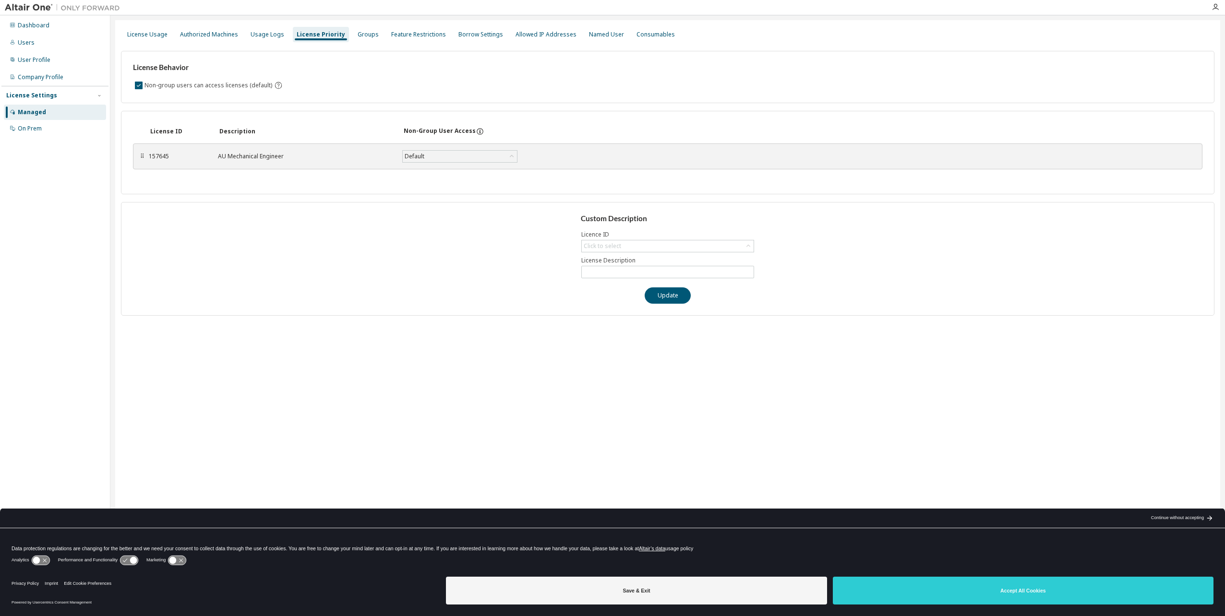
drag, startPoint x: 310, startPoint y: 35, endPoint x: 266, endPoint y: 73, distance: 58.2
click at [266, 73] on div "License Behavior Non-group users can access licenses (default)" at bounding box center [667, 77] width 1093 height 52
click at [427, 156] on div "Default" at bounding box center [460, 157] width 114 height 12
click at [404, 269] on div "Custom Description Licence ID Click to select License Description Update" at bounding box center [667, 259] width 1093 height 114
click at [263, 36] on div "Usage Logs" at bounding box center [267, 35] width 34 height 8
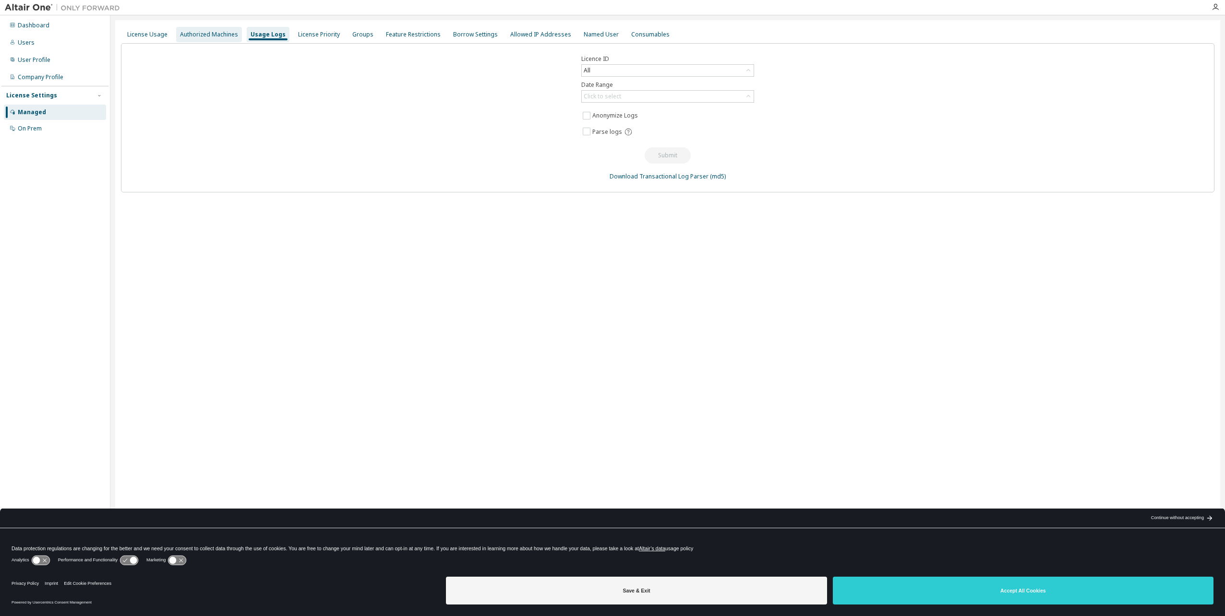
click at [218, 33] on div "Authorized Machines" at bounding box center [209, 35] width 58 height 8
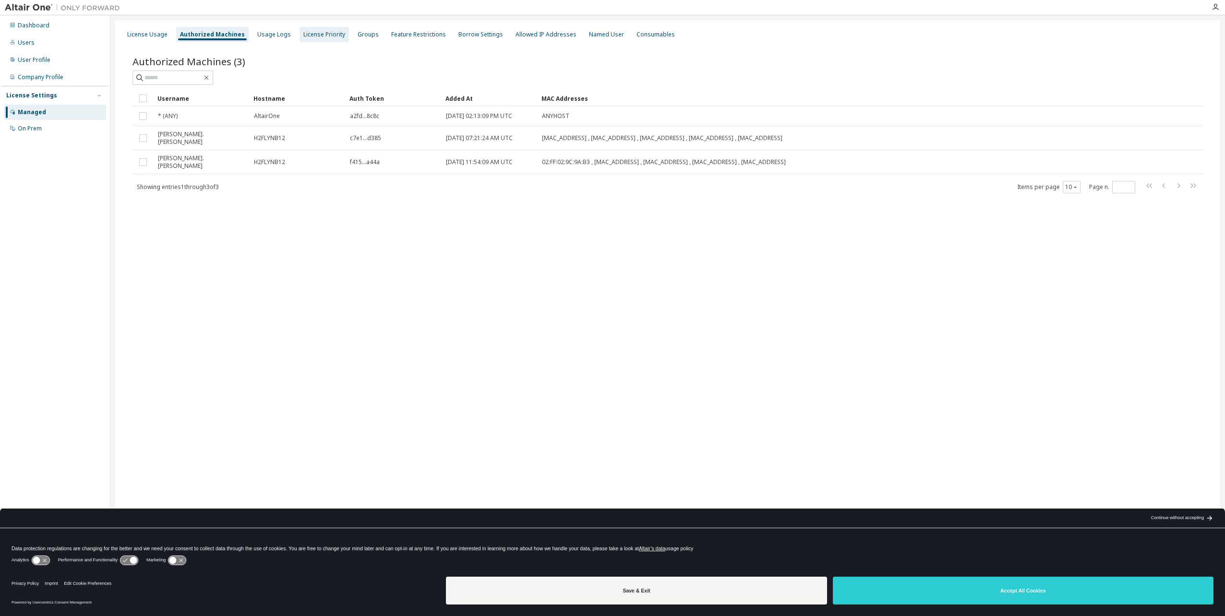
click at [300, 29] on div "License Priority" at bounding box center [323, 34] width 49 height 15
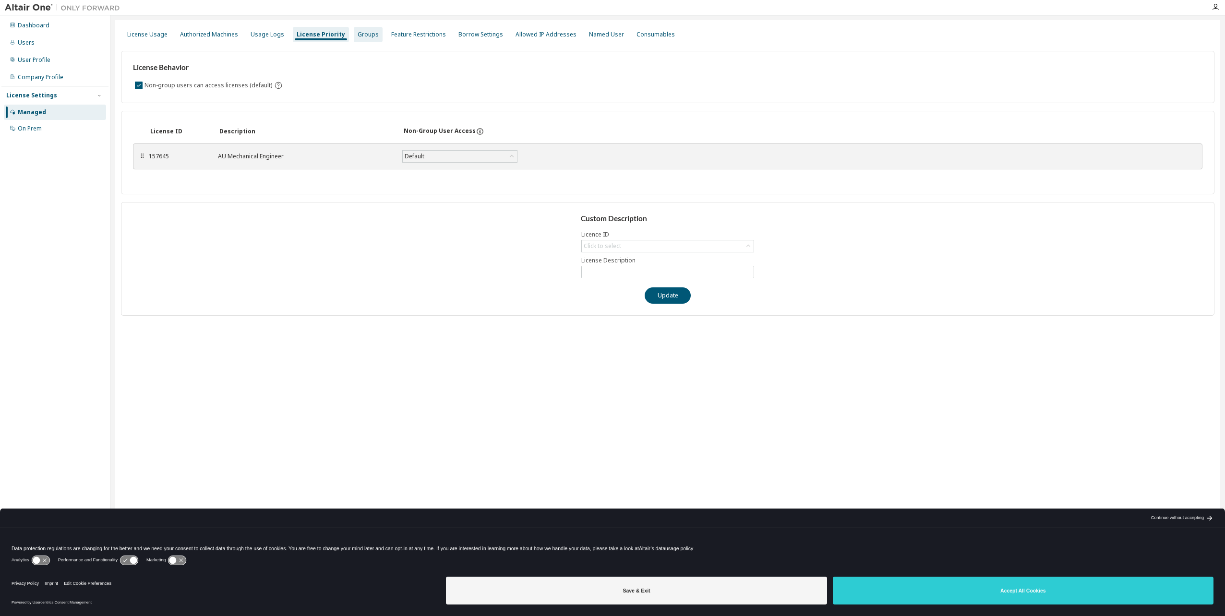
click at [358, 33] on div "Groups" at bounding box center [367, 35] width 21 height 8
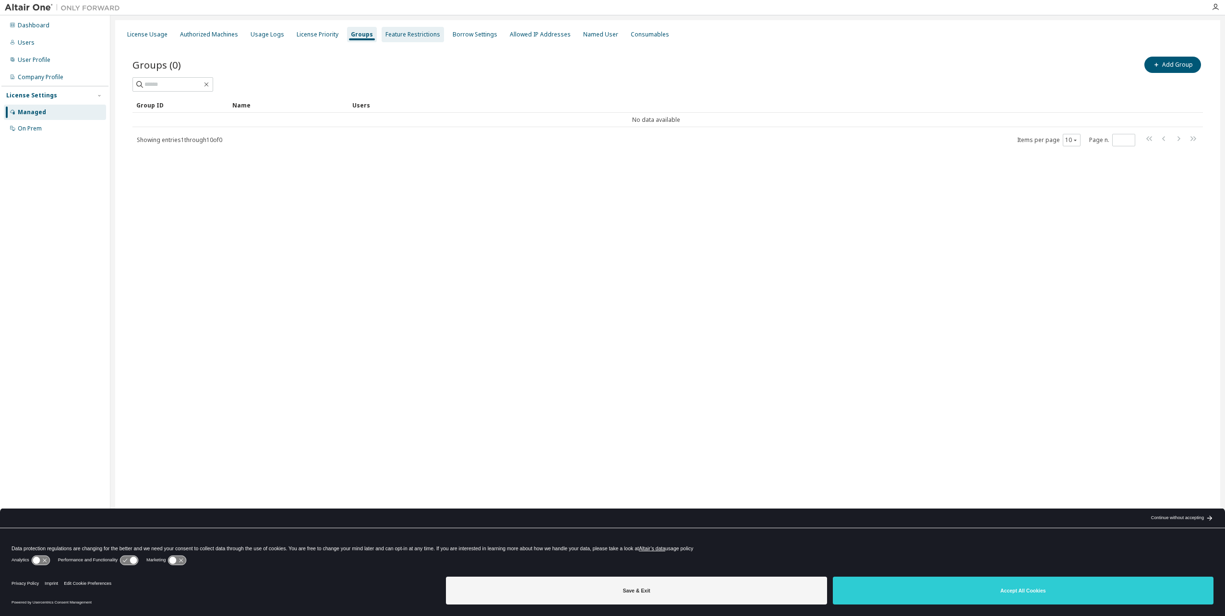
click at [385, 31] on div "Feature Restrictions" at bounding box center [412, 35] width 55 height 8
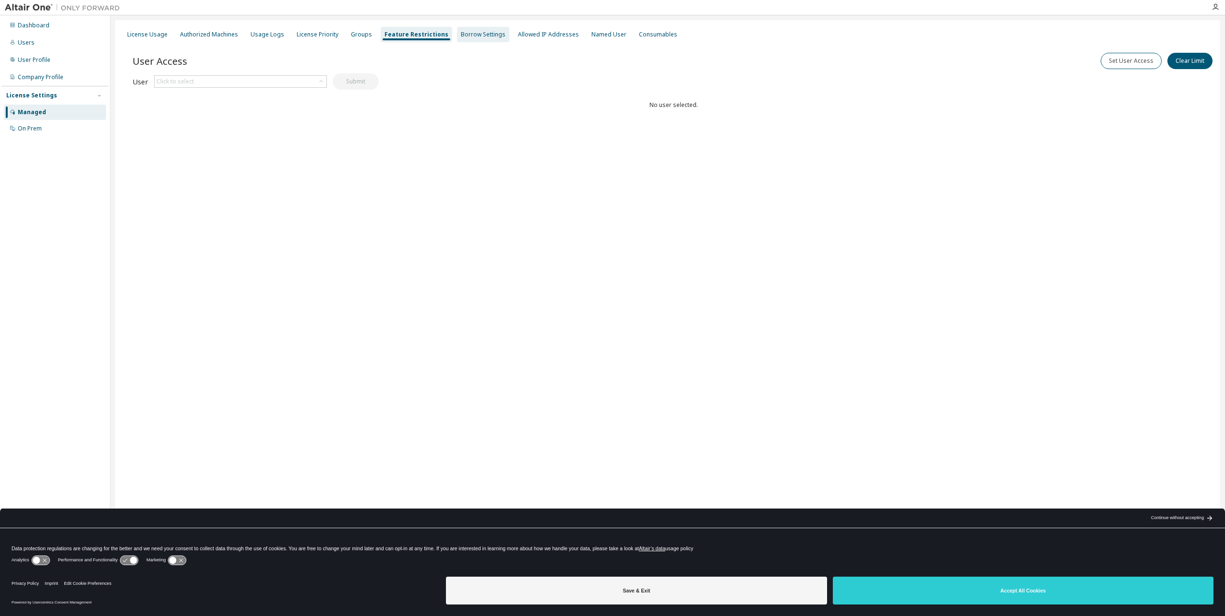
click at [461, 31] on div "Borrow Settings" at bounding box center [483, 35] width 45 height 8
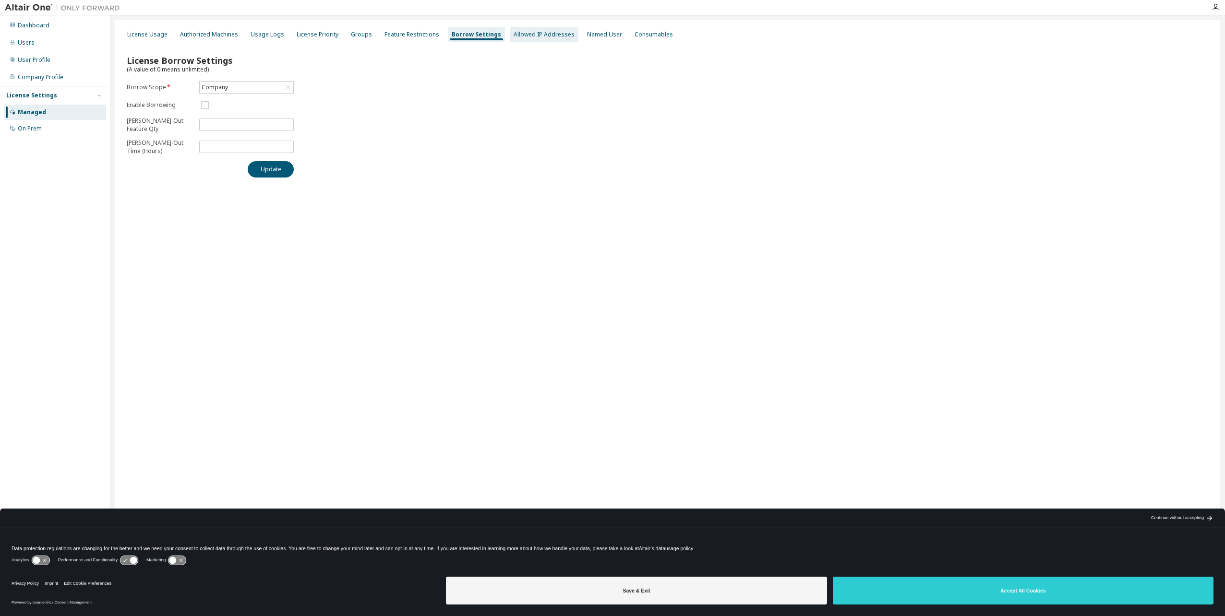
click at [514, 35] on div "Allowed IP Addresses" at bounding box center [543, 35] width 61 height 8
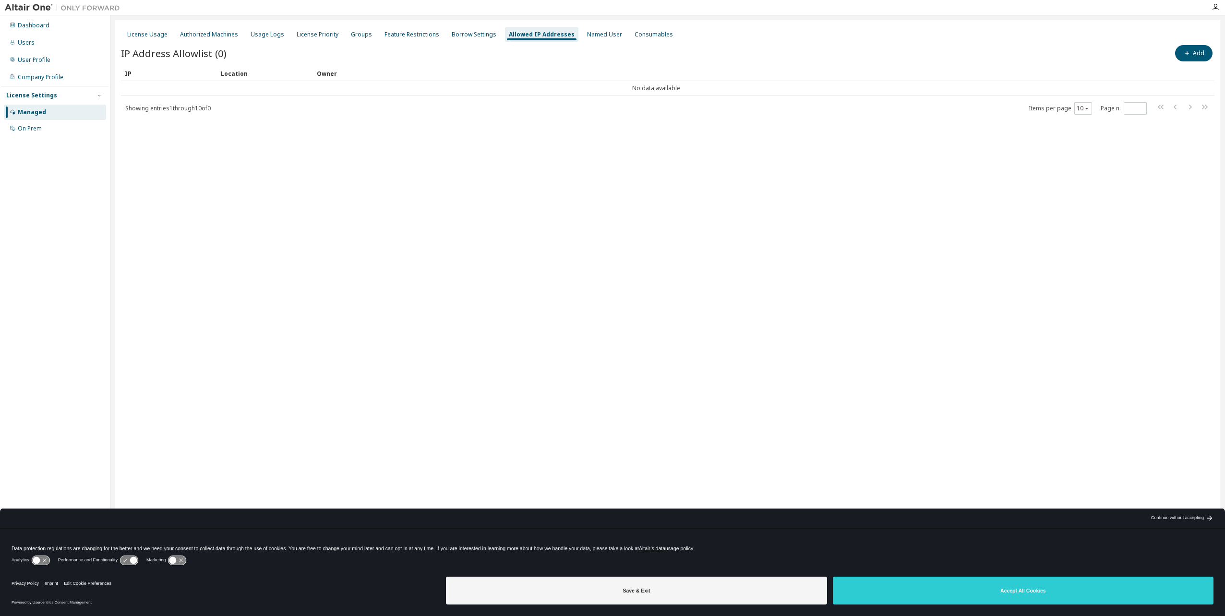
click at [176, 111] on span "Showing entries 1 through 10 of 0" at bounding box center [167, 108] width 85 height 8
click at [596, 31] on div "Named User" at bounding box center [604, 35] width 35 height 8
click at [632, 34] on div "Consumables" at bounding box center [651, 35] width 38 height 8
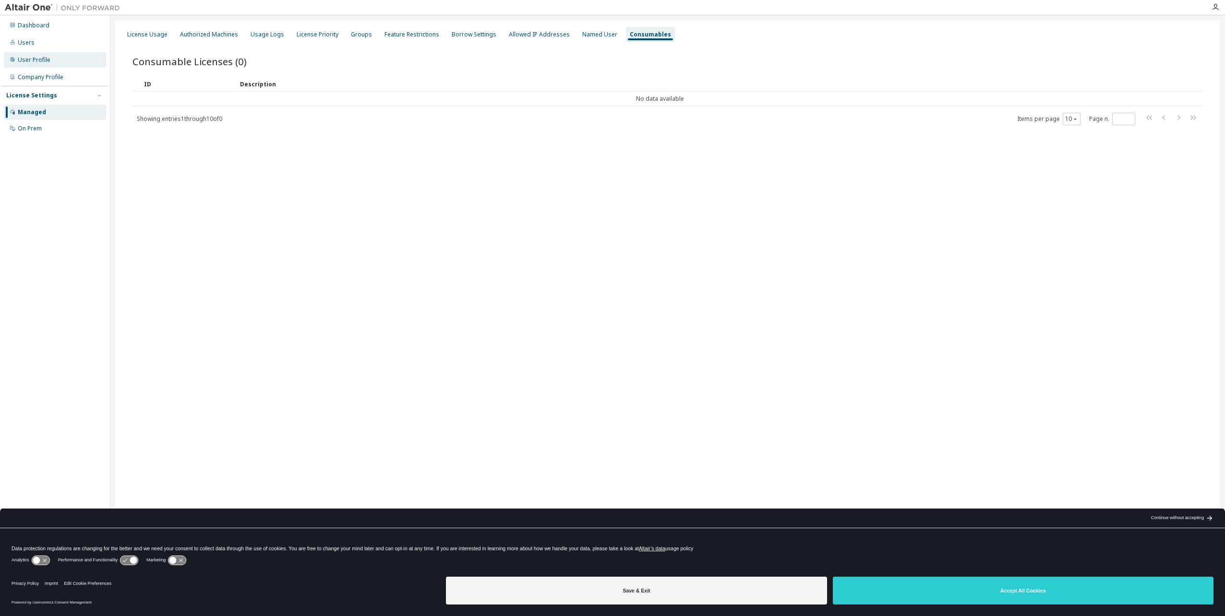
click at [62, 54] on div "User Profile" at bounding box center [55, 59] width 102 height 15
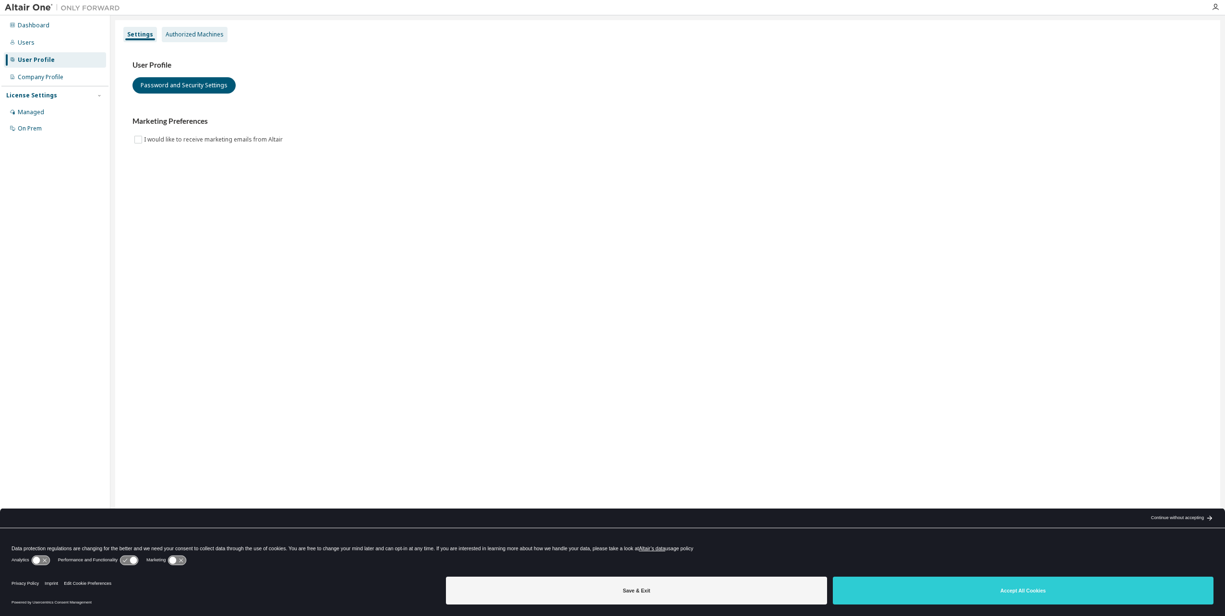
click at [173, 36] on div "Authorized Machines" at bounding box center [195, 35] width 58 height 8
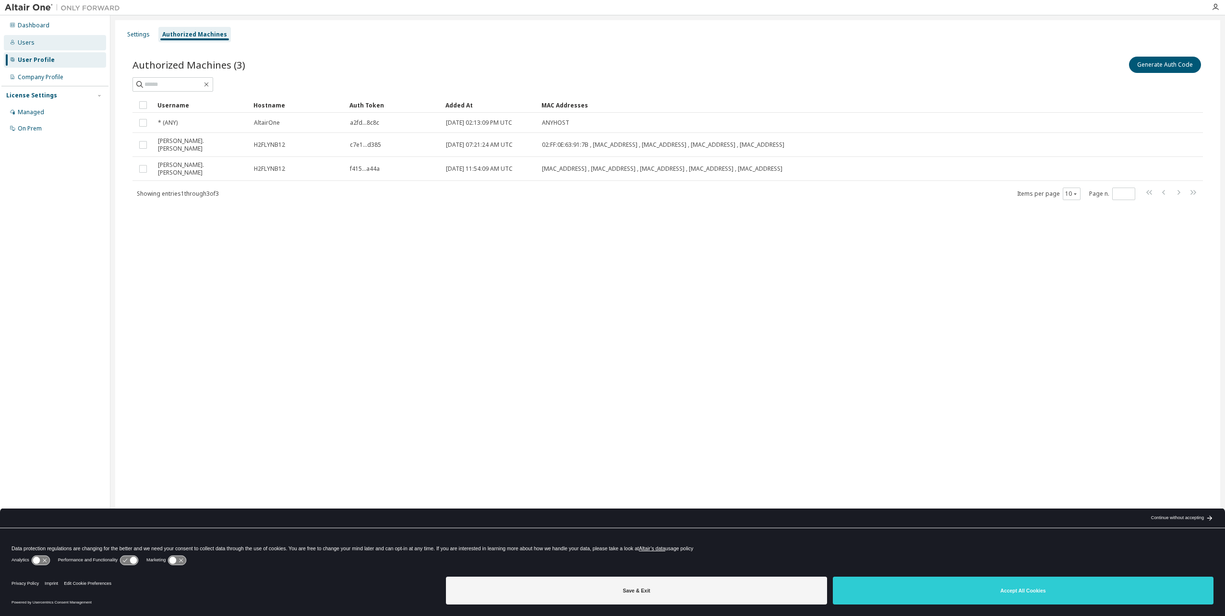
click at [61, 48] on div "Users" at bounding box center [55, 42] width 102 height 15
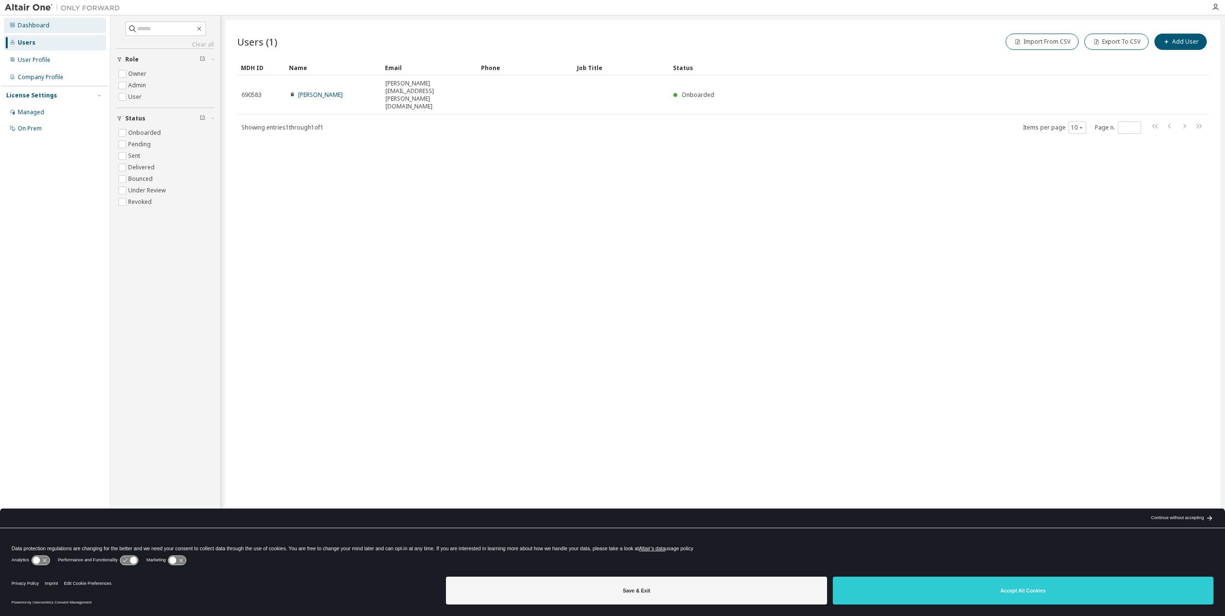
click at [59, 27] on div "Dashboard" at bounding box center [55, 25] width 102 height 15
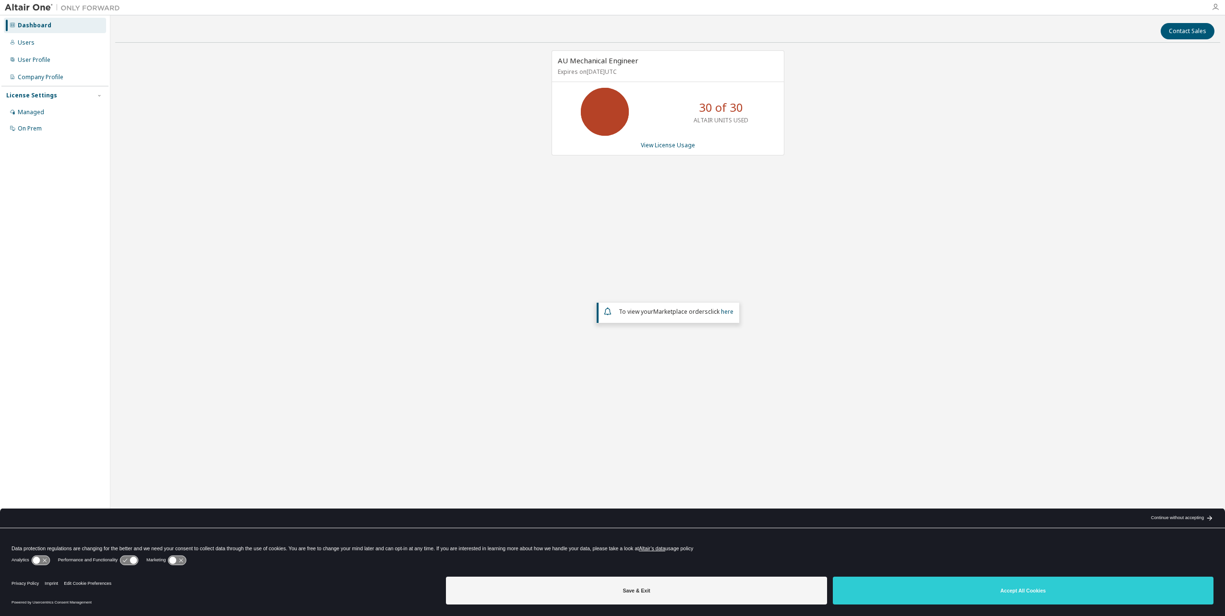
click at [1212, 9] on icon "button" at bounding box center [1215, 7] width 8 height 8
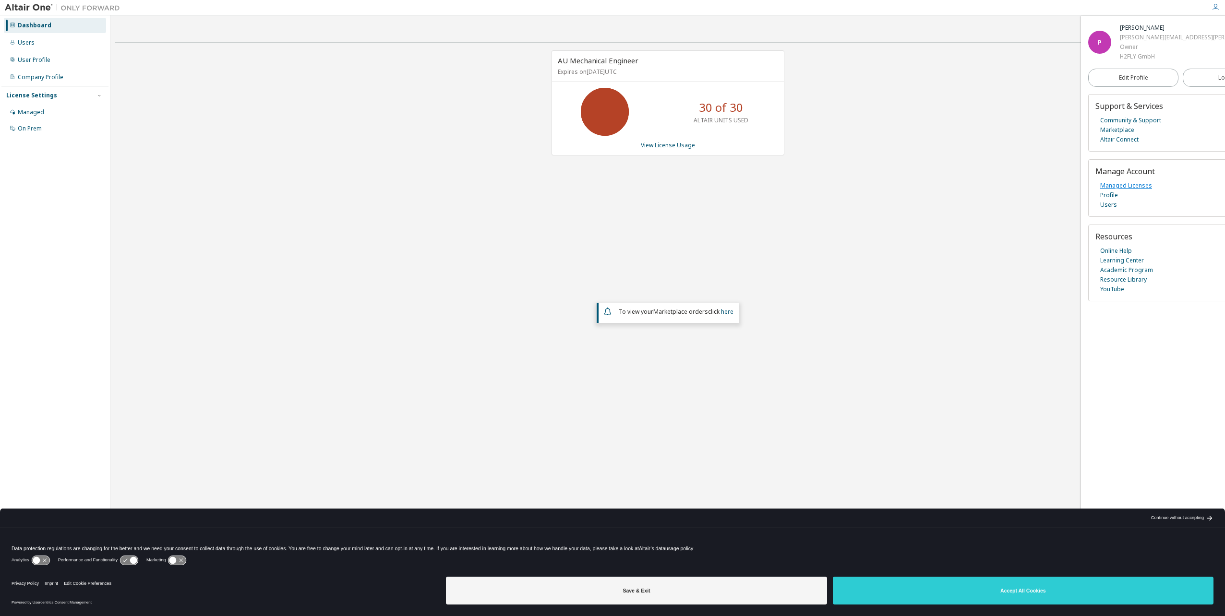
click at [1118, 184] on link "Managed Licenses" at bounding box center [1126, 186] width 52 height 10
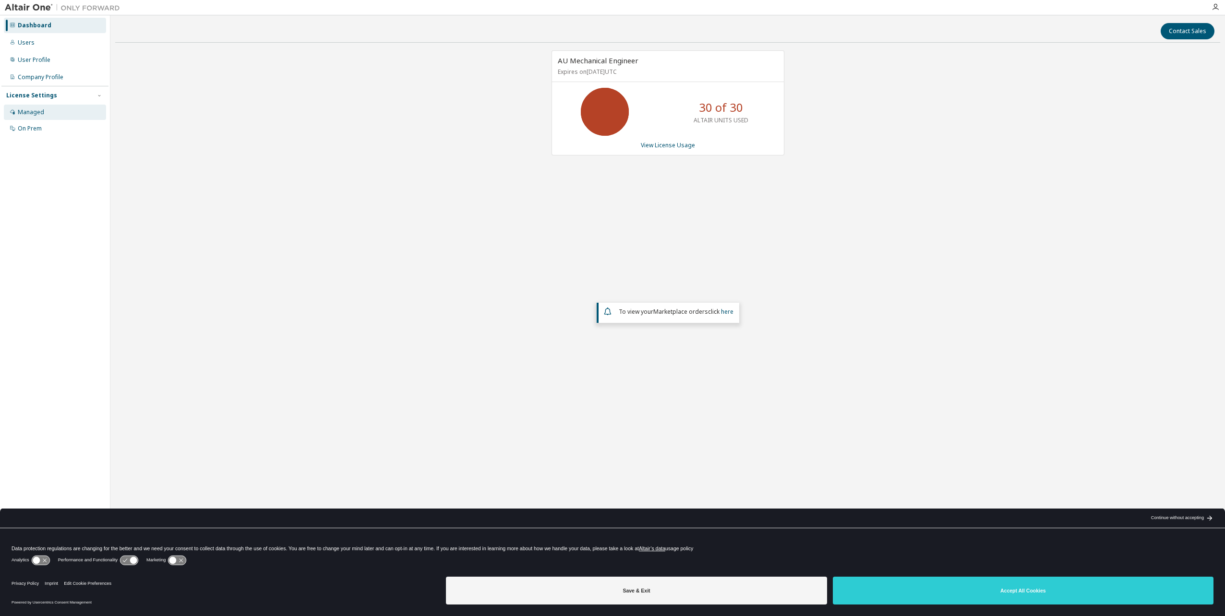
click at [58, 114] on div "Managed" at bounding box center [55, 112] width 102 height 15
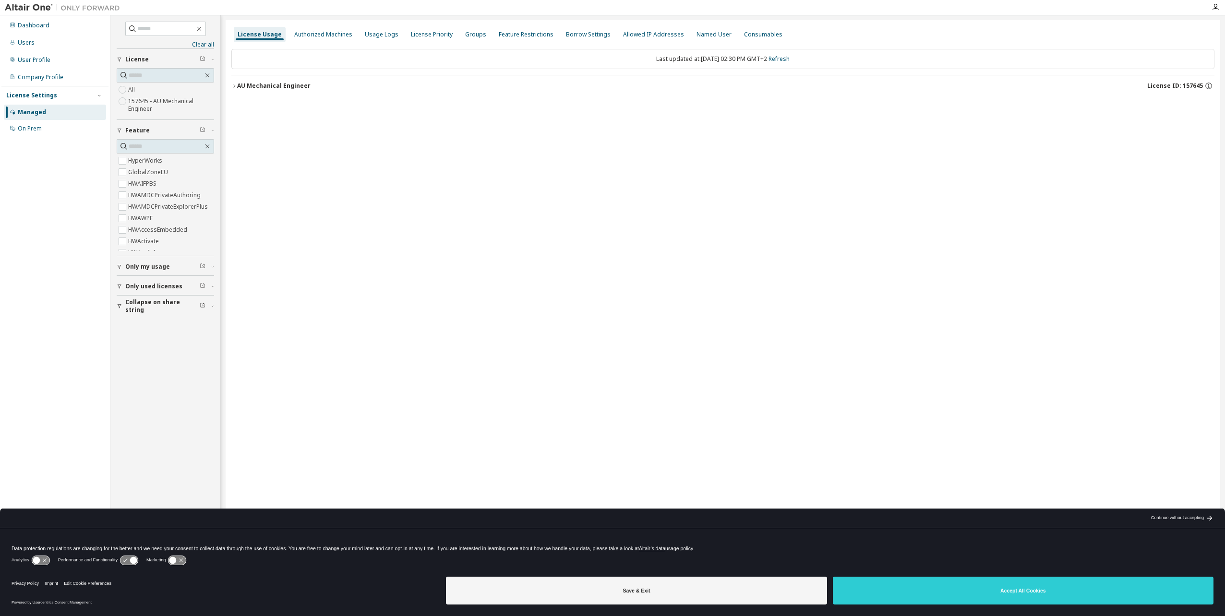
click at [147, 265] on span "Only my usage" at bounding box center [147, 267] width 45 height 8
click at [236, 86] on icon "button" at bounding box center [234, 86] width 6 height 6
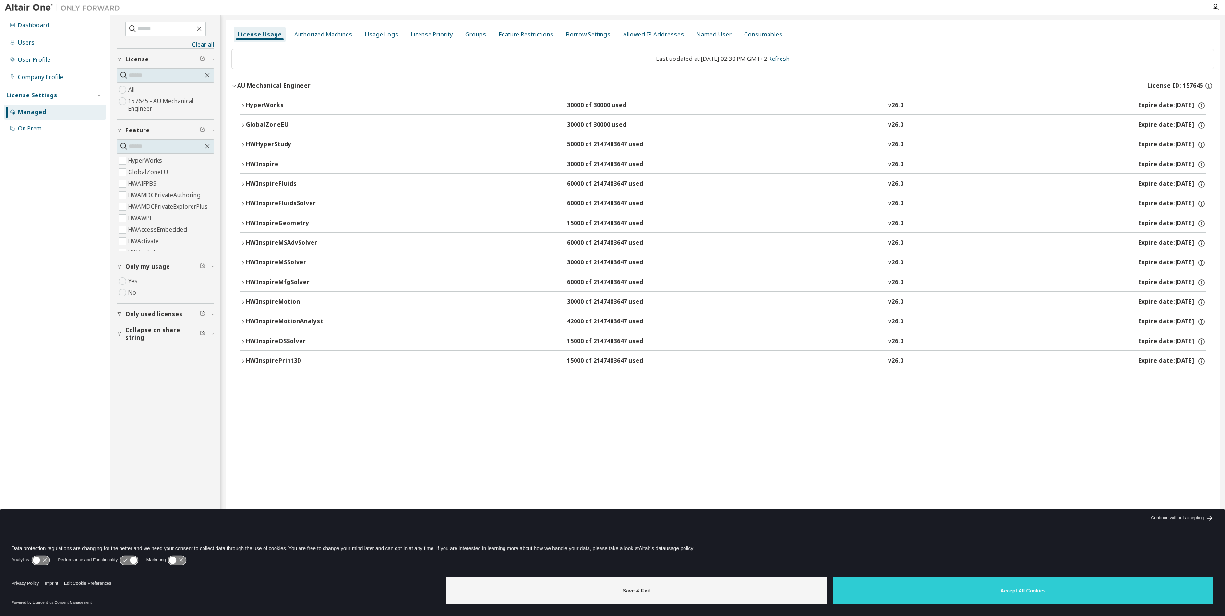
click at [247, 106] on div "HyperWorks" at bounding box center [289, 105] width 86 height 9
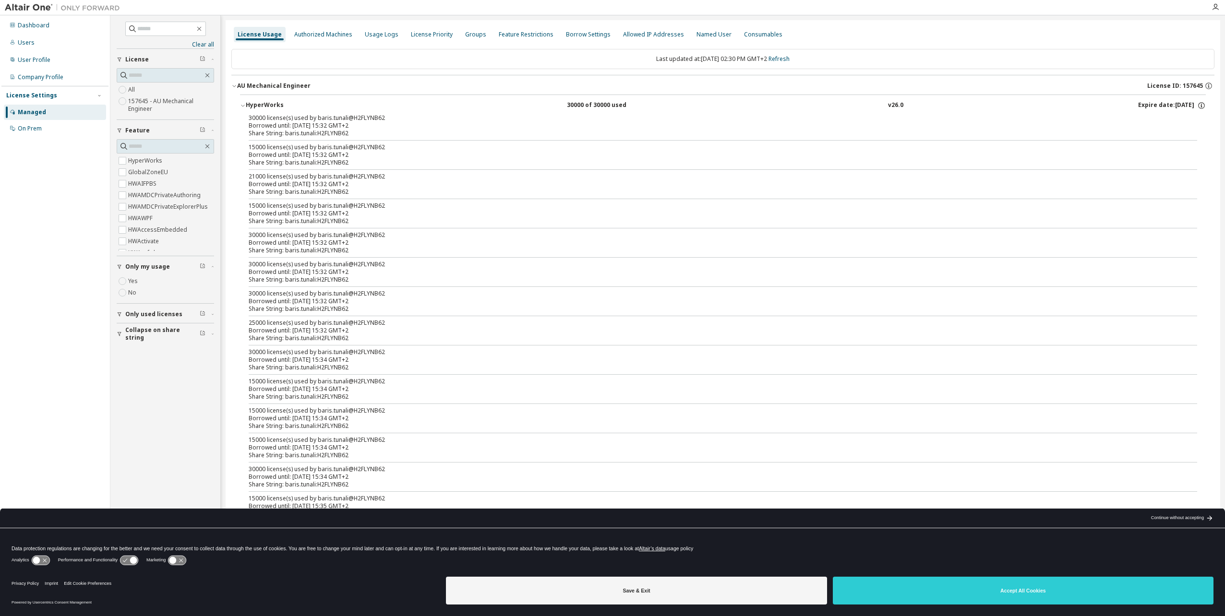
click at [260, 124] on div "Borrowed until: 2025-10-08 15:32 GMT+2" at bounding box center [711, 126] width 925 height 8
click at [289, 125] on div "Borrowed until: 2025-10-08 15:32 GMT+2" at bounding box center [711, 126] width 925 height 8
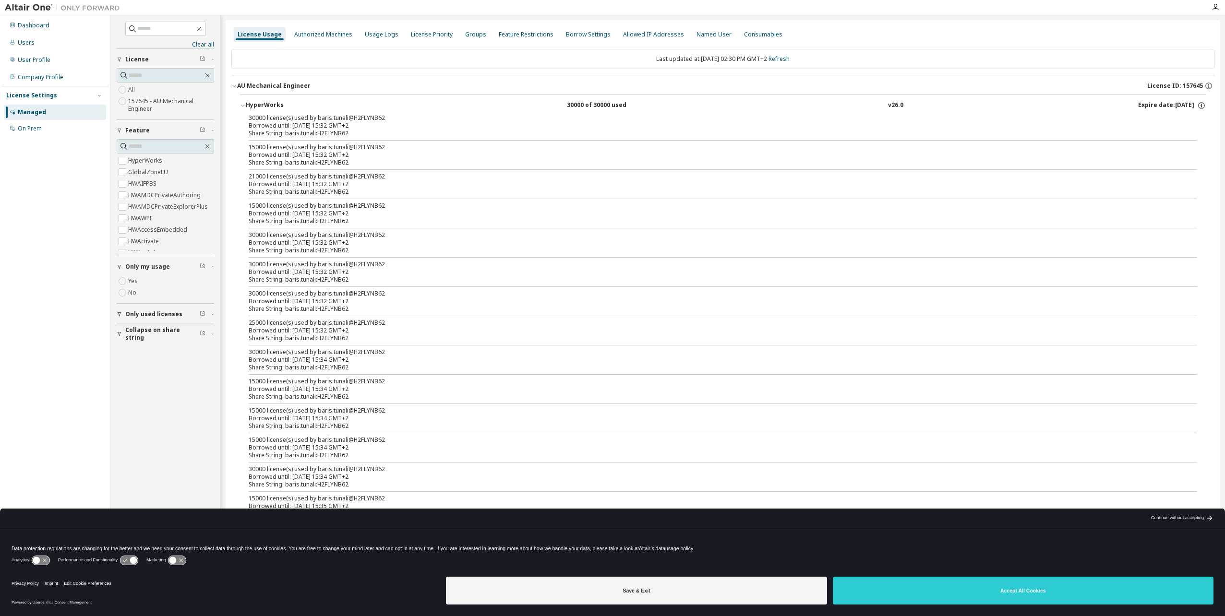
drag, startPoint x: 289, startPoint y: 125, endPoint x: 289, endPoint y: 131, distance: 6.7
click at [289, 131] on div "Share String: baris.tunali:H2FLYNB62" at bounding box center [711, 134] width 925 height 8
drag, startPoint x: 289, startPoint y: 131, endPoint x: 316, endPoint y: 136, distance: 27.3
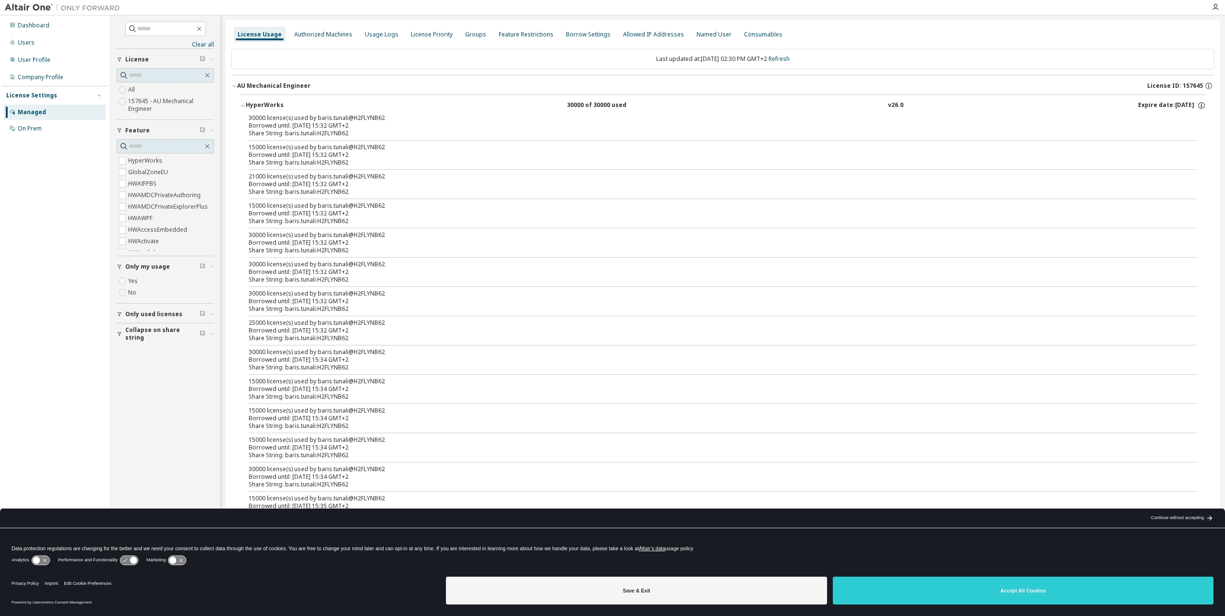
click at [316, 136] on div "Share String: baris.tunali:H2FLYNB62" at bounding box center [711, 134] width 925 height 8
click at [580, 31] on div "Borrow Settings" at bounding box center [588, 35] width 45 height 8
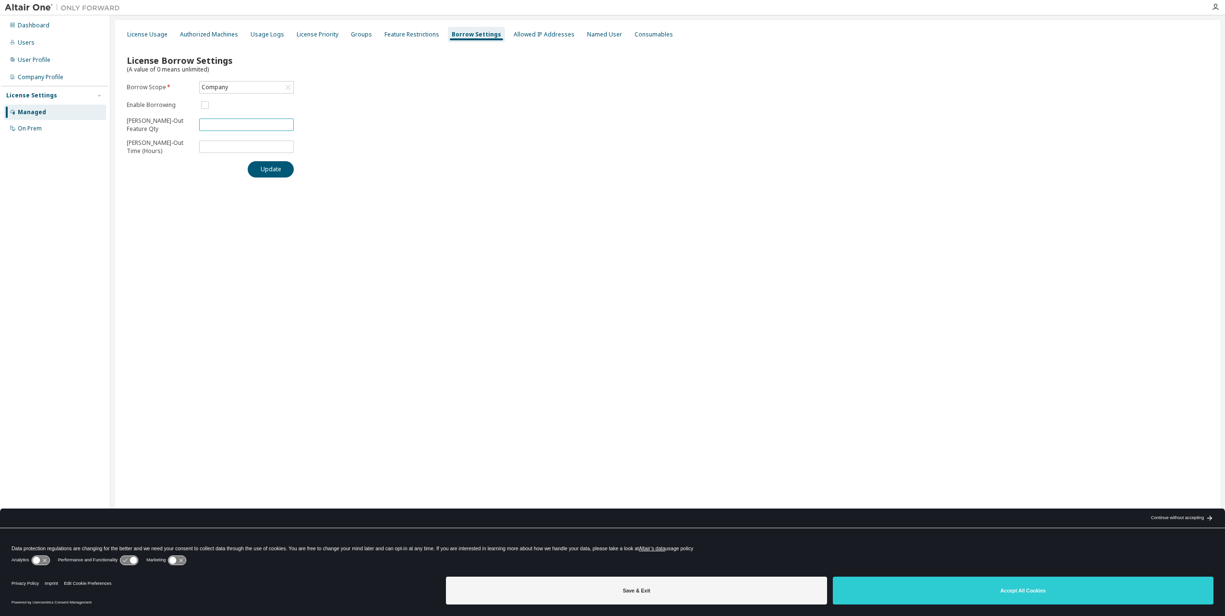
click at [534, 121] on div "License Borrow Settings (A value of 0 means unlimited) Borrow Scope * Company E…" at bounding box center [667, 113] width 1093 height 140
click at [226, 83] on div "Company" at bounding box center [214, 87] width 29 height 11
drag, startPoint x: 226, startPoint y: 83, endPoint x: 213, endPoint y: 127, distance: 46.0
click at [213, 127] on li "157645 - AU Mechanical Engineer" at bounding box center [246, 130] width 92 height 20
drag, startPoint x: 229, startPoint y: 218, endPoint x: 181, endPoint y: 218, distance: 48.0
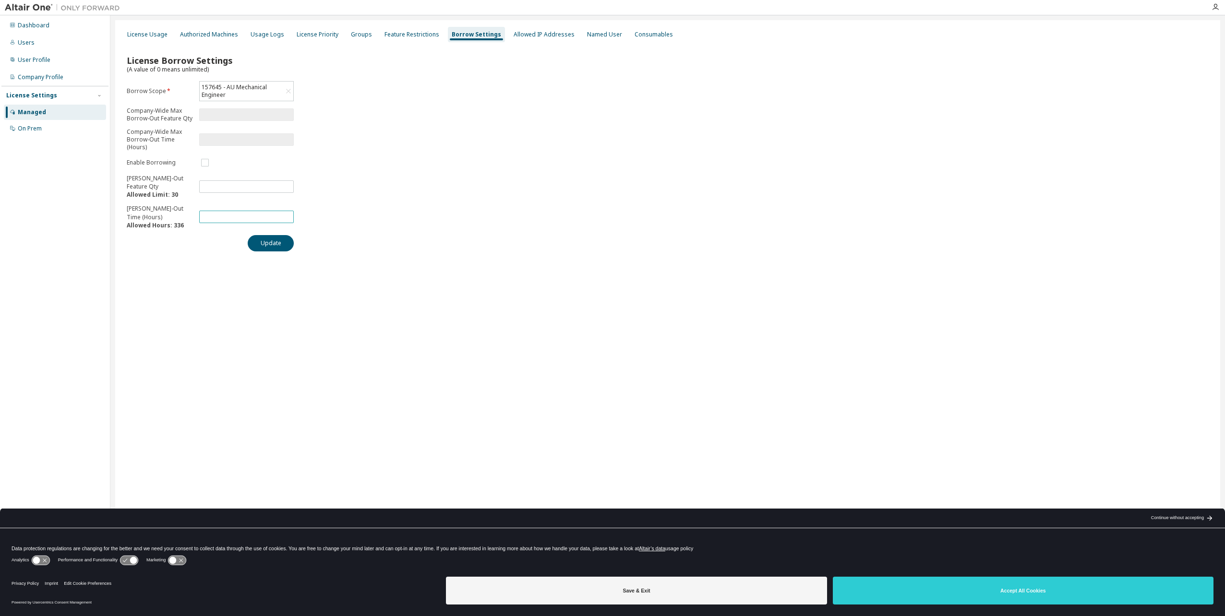
click at [181, 218] on form "Borrow Scope * 157645 - AU Mechanical Engineer Company-Wide Max Borrow-Out Feat…" at bounding box center [210, 155] width 167 height 148
click at [271, 243] on button "Update" at bounding box center [271, 243] width 46 height 16
drag, startPoint x: 345, startPoint y: 222, endPoint x: 355, endPoint y: 206, distance: 19.4
click at [345, 222] on div "License Borrow Settings (A value of 0 means unlimited) Borrow Scope * 157645 - …" at bounding box center [667, 150] width 1093 height 214
click at [516, 35] on div "Allowed IP Addresses" at bounding box center [543, 35] width 61 height 8
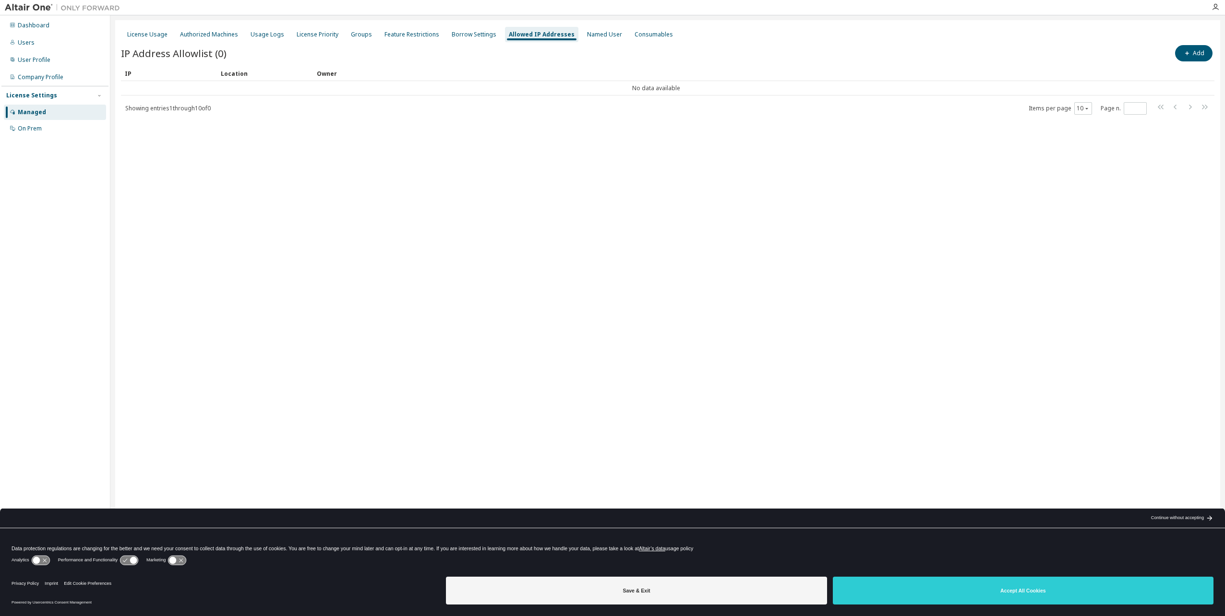
click at [593, 25] on div "License Usage Authorized Machines Usage Logs License Priority Groups Feature Re…" at bounding box center [667, 301] width 1105 height 563
click at [593, 30] on div "Named User" at bounding box center [604, 34] width 43 height 15
click at [632, 36] on div "Consumables" at bounding box center [651, 35] width 38 height 8
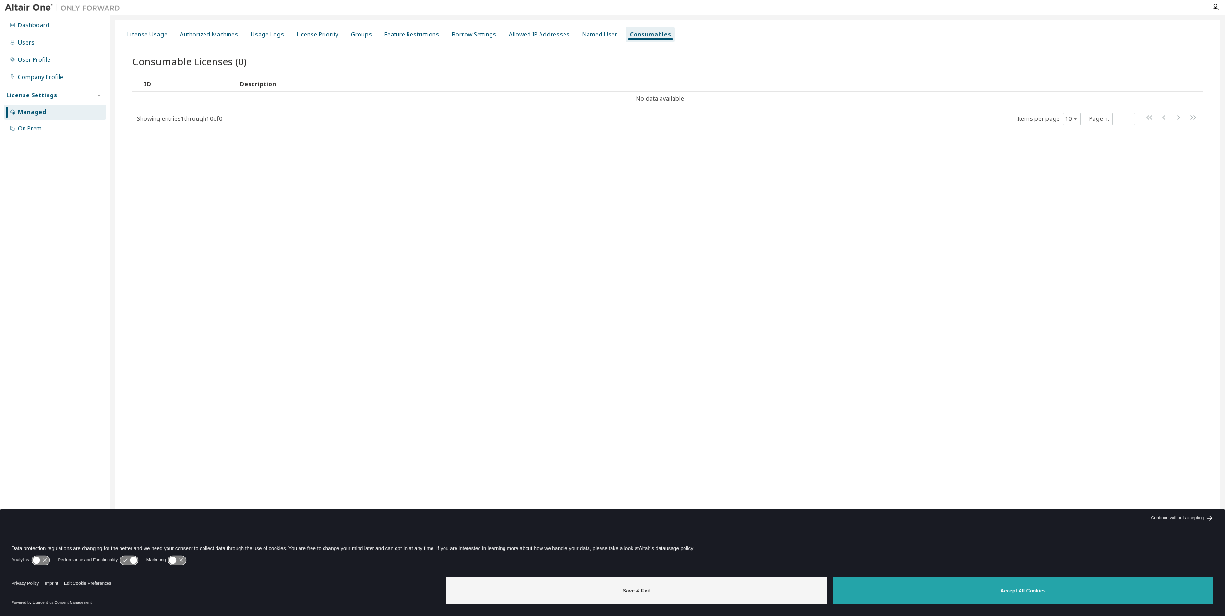
click at [874, 594] on button "Accept All Cookies" at bounding box center [1023, 591] width 381 height 28
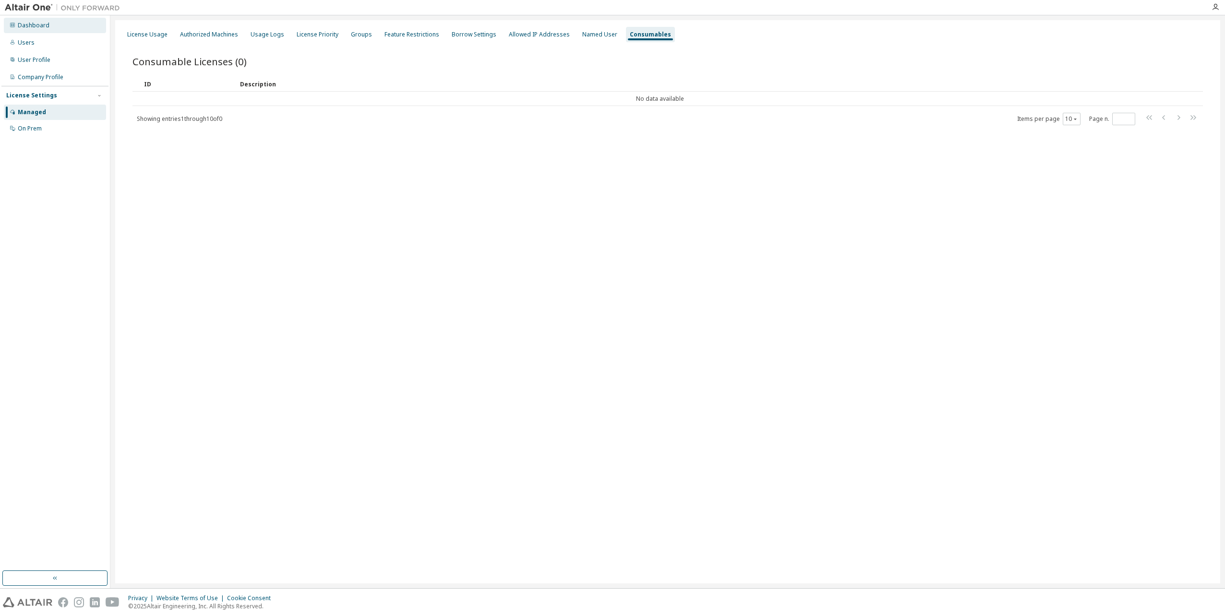
click at [34, 21] on div "Dashboard" at bounding box center [55, 25] width 102 height 15
